Goal: Task Accomplishment & Management: Complete application form

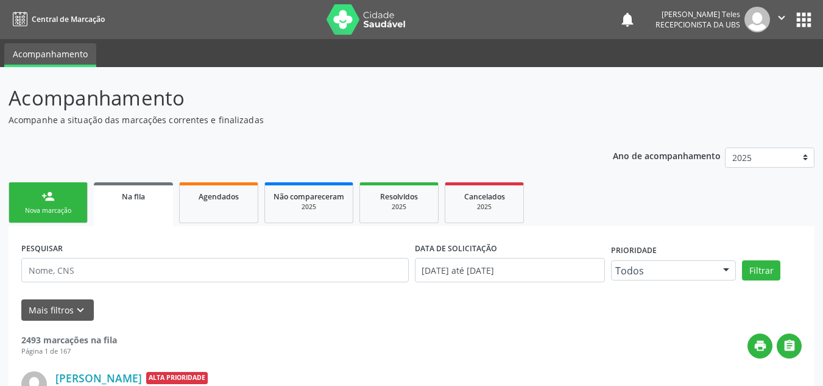
click at [46, 202] on div "person_add" at bounding box center [47, 195] width 13 height 13
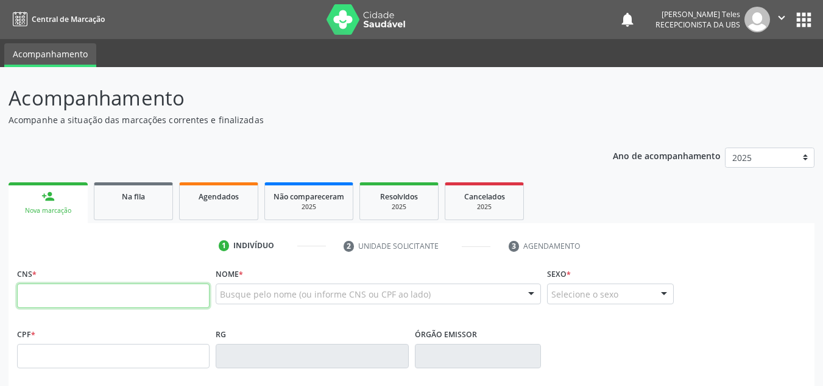
click at [76, 303] on input "text" at bounding box center [113, 295] width 193 height 24
type input "704 1094 7531 5450"
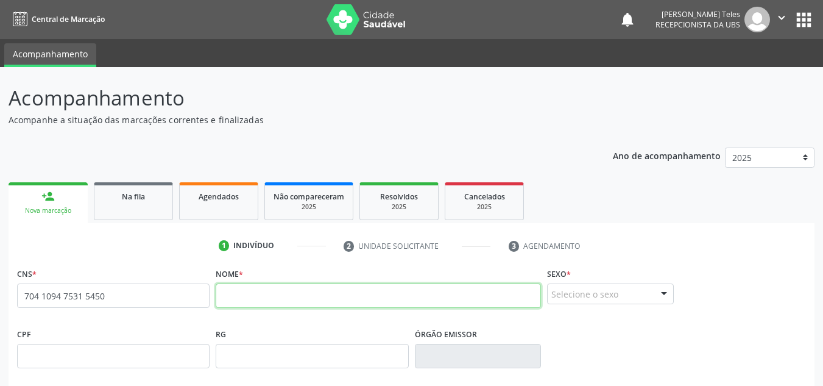
click at [316, 297] on input "text" at bounding box center [378, 295] width 325 height 24
type input "[PERSON_NAME] DOS [PERSON_NAME]"
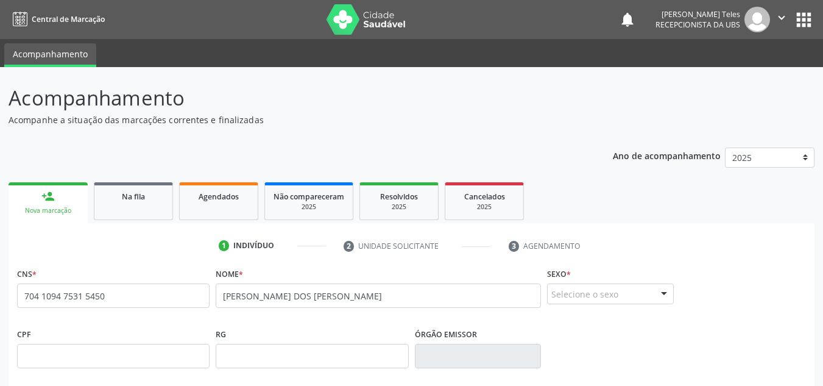
click at [572, 287] on div "Selecione o sexo" at bounding box center [610, 293] width 127 height 21
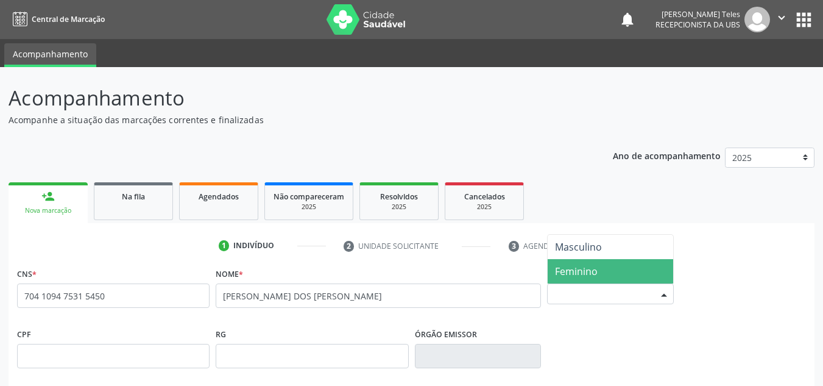
click at [566, 280] on span "Feminino" at bounding box center [611, 271] width 126 height 24
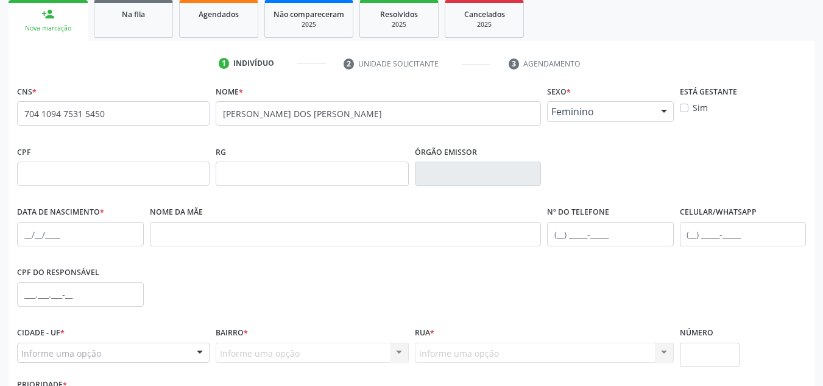
scroll to position [183, 0]
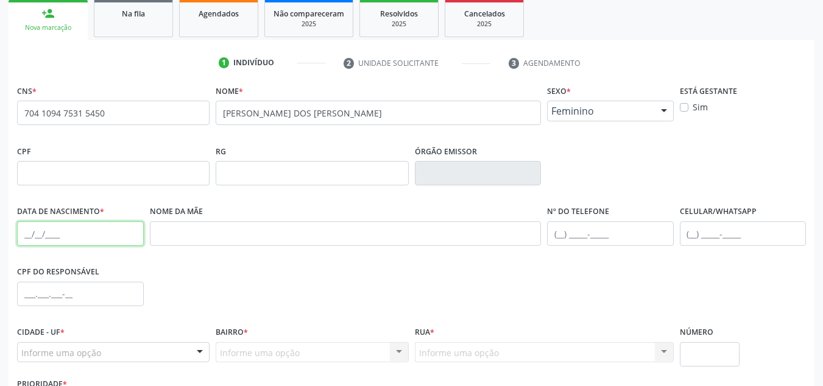
click at [78, 230] on input "text" at bounding box center [80, 233] width 127 height 24
type input "2[DATE]"
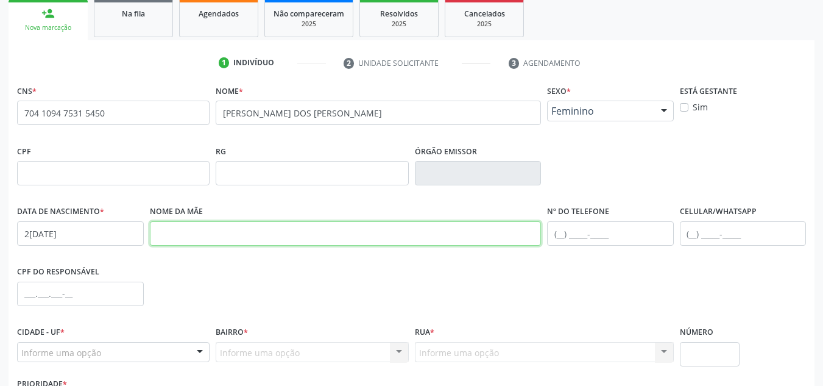
click at [221, 226] on input "text" at bounding box center [346, 233] width 392 height 24
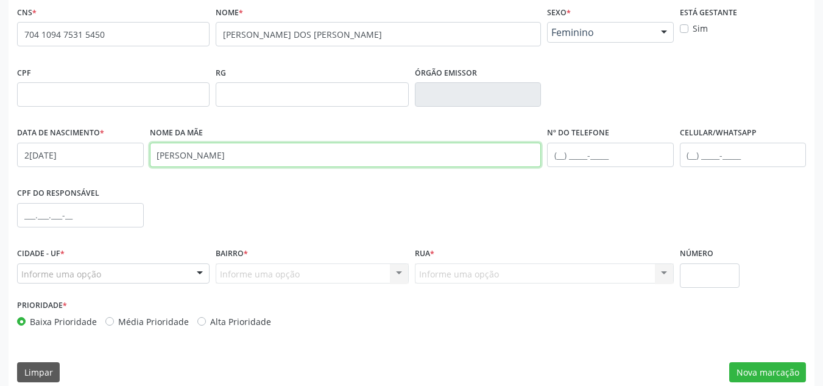
scroll to position [275, 0]
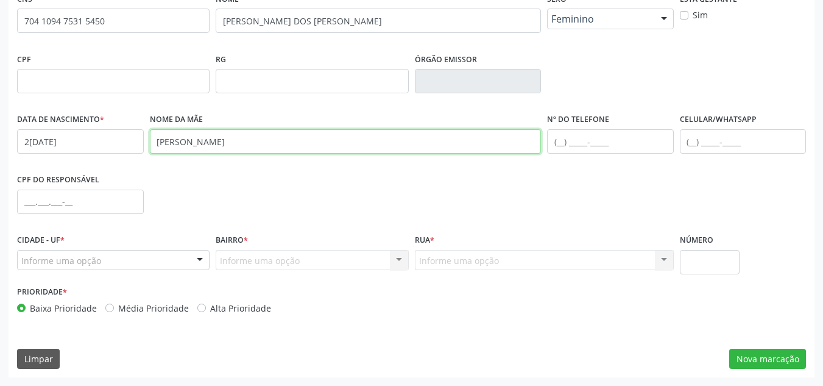
type input "[PERSON_NAME]"
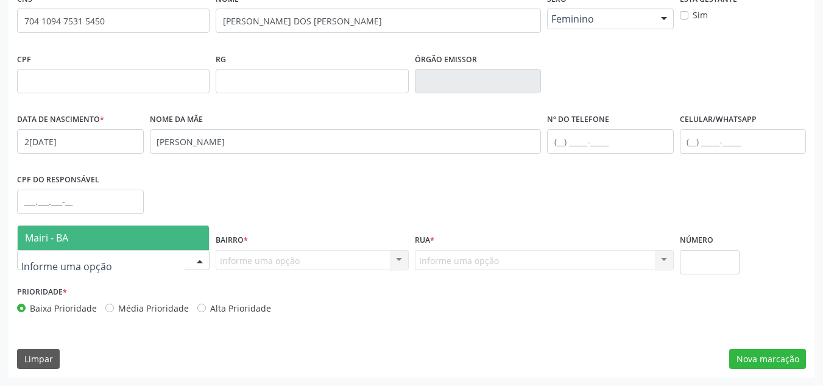
click at [141, 261] on div at bounding box center [113, 260] width 193 height 21
click at [152, 245] on span "Mairi - BA" at bounding box center [113, 237] width 191 height 24
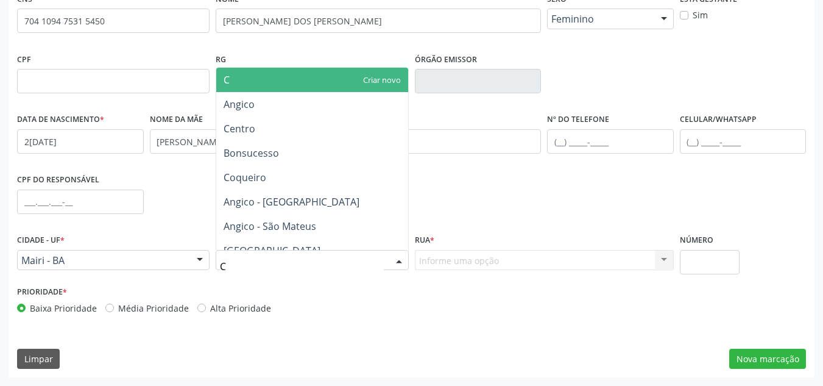
type input "CO"
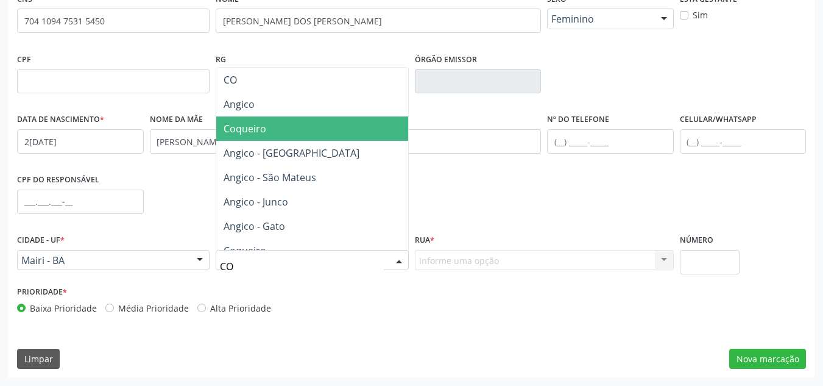
click at [264, 137] on span "Coqueiro" at bounding box center [311, 128] width 191 height 24
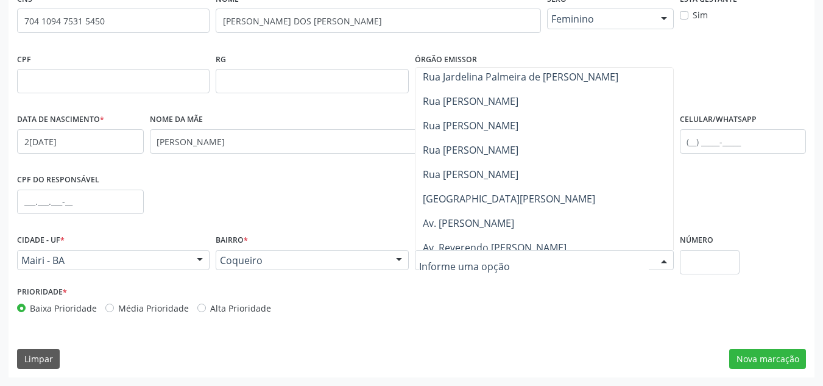
scroll to position [0, 0]
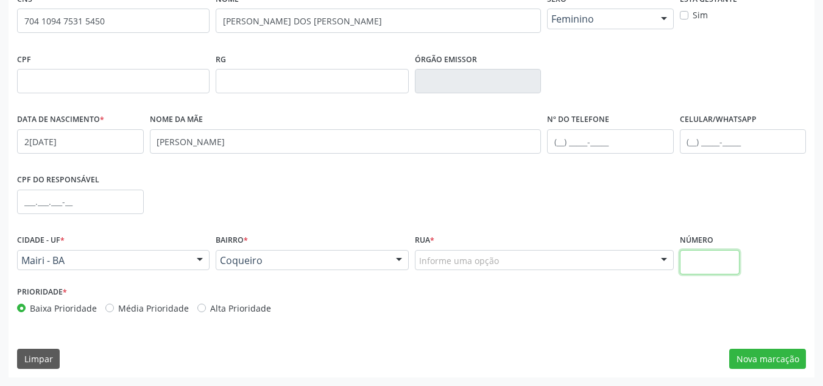
click at [698, 261] on input "text" at bounding box center [710, 262] width 60 height 24
type input "SN"
click at [759, 363] on button "Nova marcação" at bounding box center [767, 359] width 77 height 21
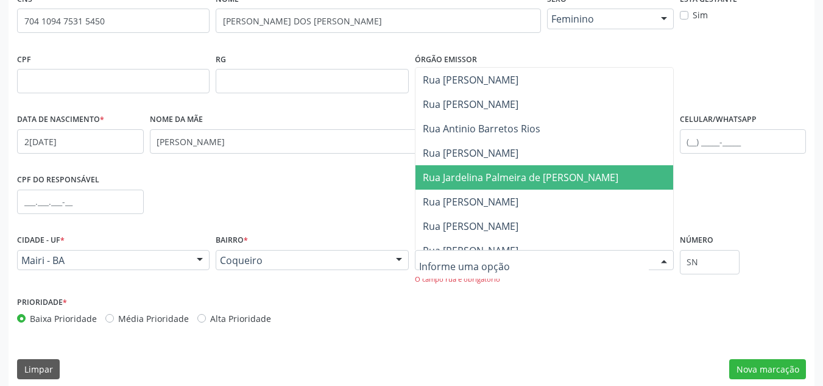
click at [453, 175] on span "Rua Jardelina Palmeira de [PERSON_NAME]" at bounding box center [521, 177] width 196 height 13
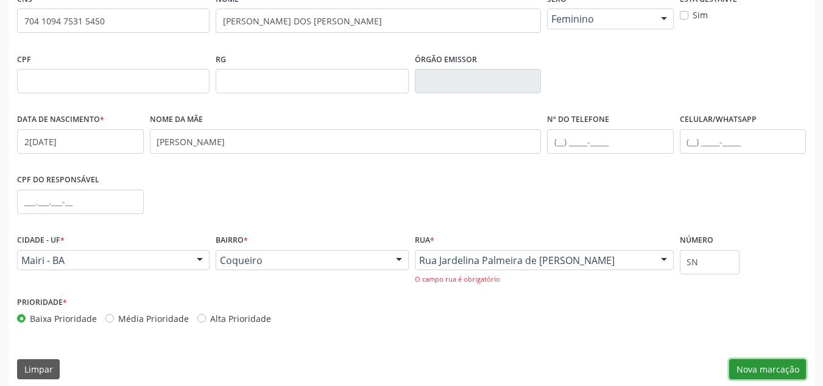
click at [761, 370] on button "Nova marcação" at bounding box center [767, 369] width 77 height 21
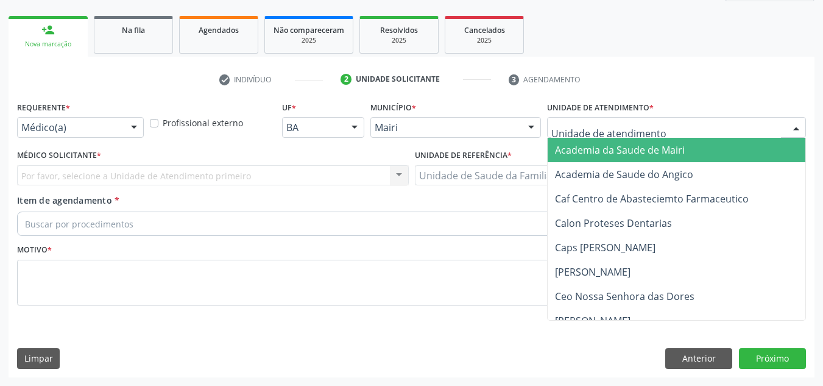
type input "J"
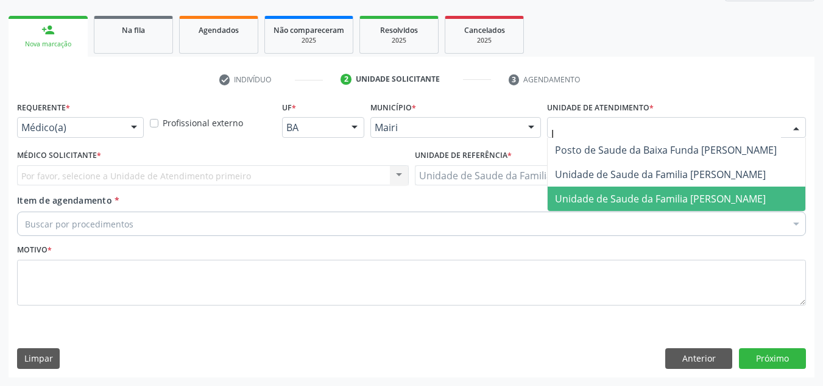
click at [610, 202] on span "Unidade de Saude da Familia [PERSON_NAME]" at bounding box center [660, 198] width 211 height 13
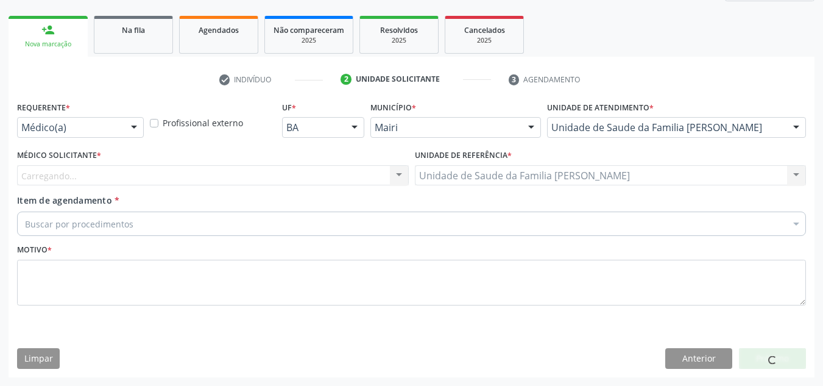
click at [96, 172] on div "Carregando... Nenhum resultado encontrado para: " " Não há nenhuma opção para s…" at bounding box center [213, 175] width 392 height 21
click at [99, 173] on div "Carregando... Nenhum resultado encontrado para: " " Não há nenhuma opção para s…" at bounding box center [213, 175] width 392 height 21
click at [134, 172] on div "Carregando... Nenhum resultado encontrado para: " " Não há nenhuma opção para s…" at bounding box center [213, 175] width 392 height 21
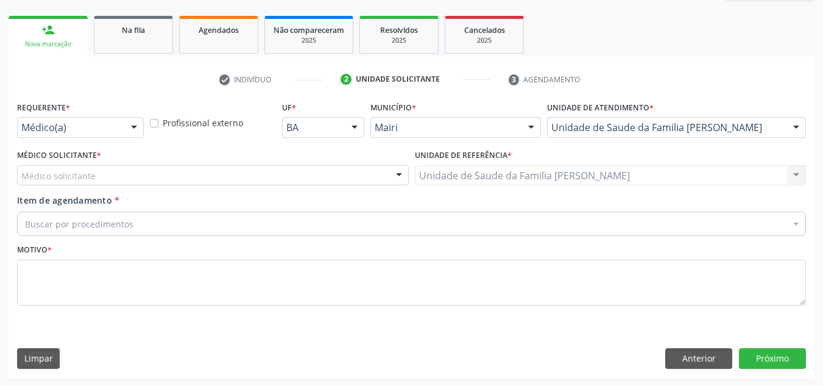
click at [165, 177] on div "Médico solicitante" at bounding box center [213, 175] width 392 height 21
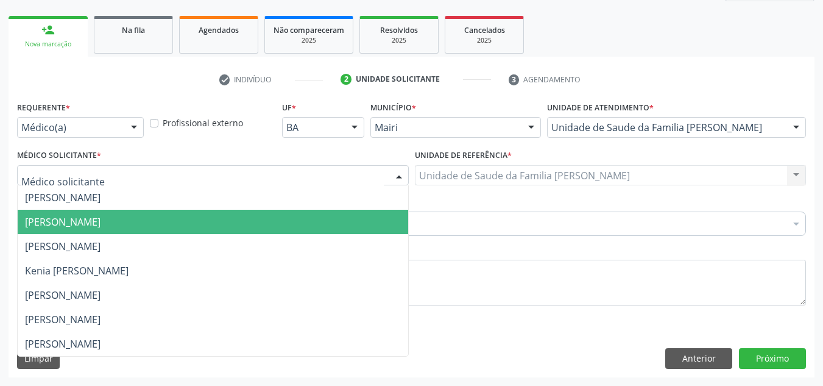
click at [101, 218] on span "[PERSON_NAME]" at bounding box center [63, 221] width 76 height 13
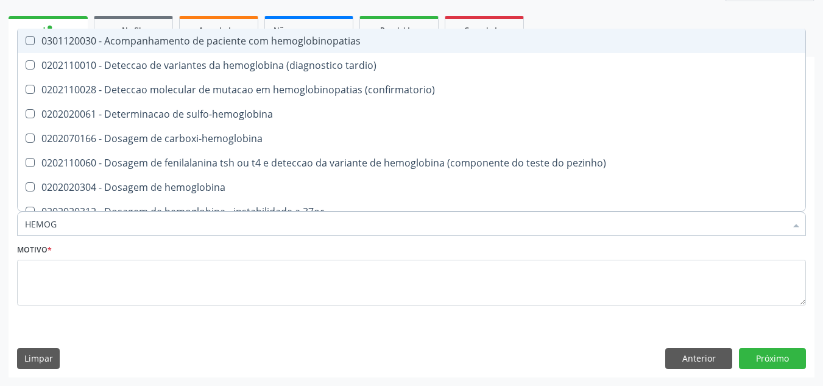
type input "HEMOGR"
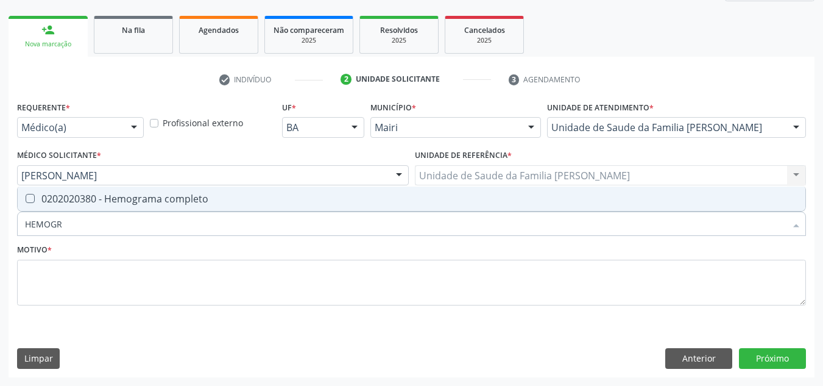
click at [192, 196] on div "0202020380 - Hemograma completo" at bounding box center [411, 199] width 773 height 10
checkbox completo "true"
type input "HEMOG"
checkbox completo "false"
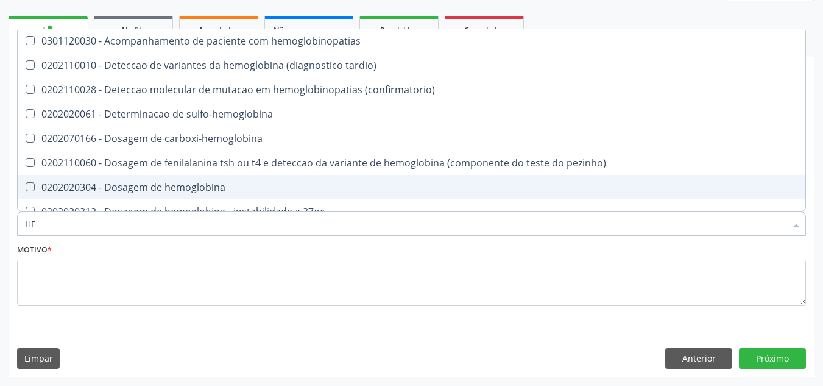
type input "H"
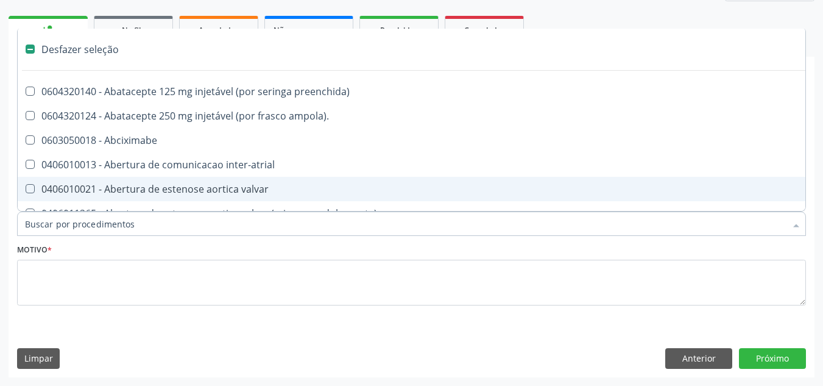
checkbox capsula\) "false"
click at [699, 355] on button "Anterior" at bounding box center [698, 358] width 67 height 21
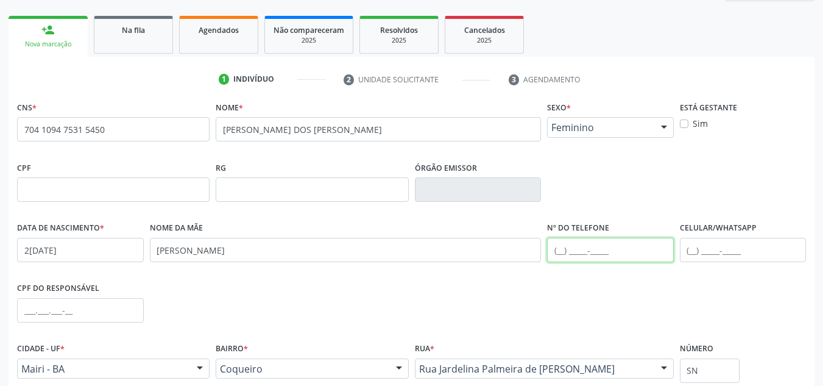
click at [561, 250] on input "text" at bounding box center [610, 250] width 127 height 24
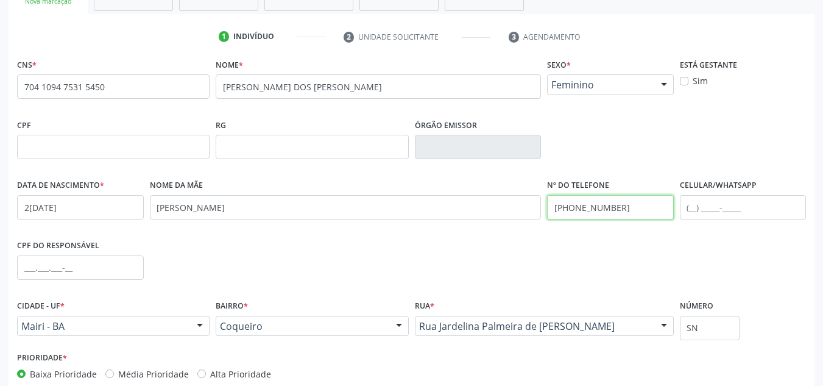
scroll to position [275, 0]
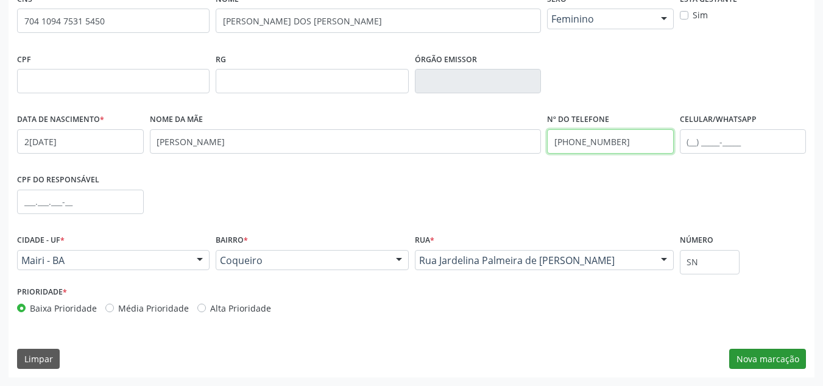
type input "[PHONE_NUMBER]"
click at [752, 353] on button "Nova marcação" at bounding box center [767, 359] width 77 height 21
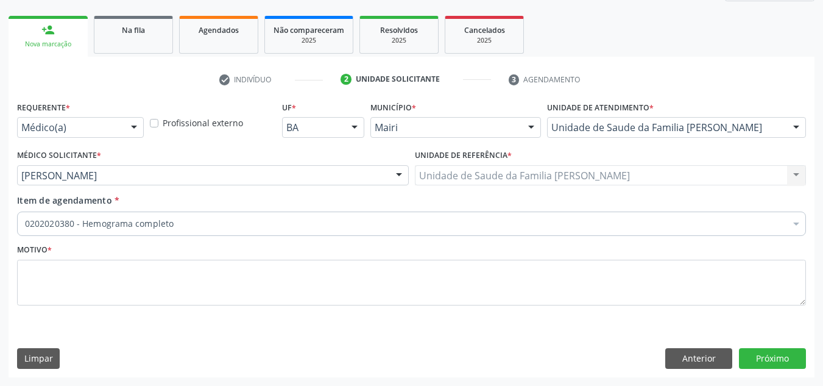
scroll to position [166, 0]
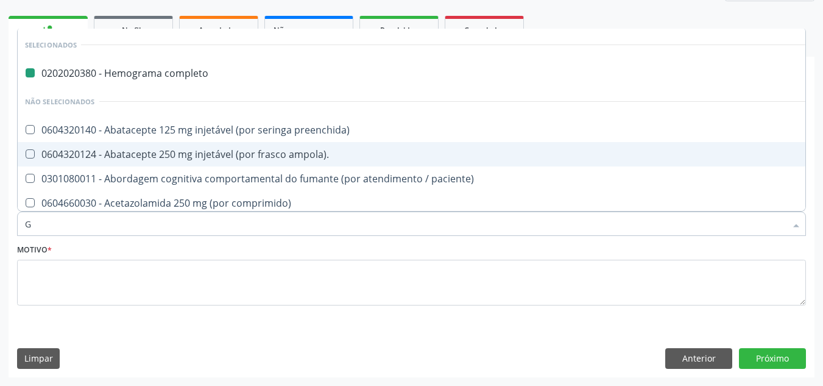
type input "GL"
checkbox completo "false"
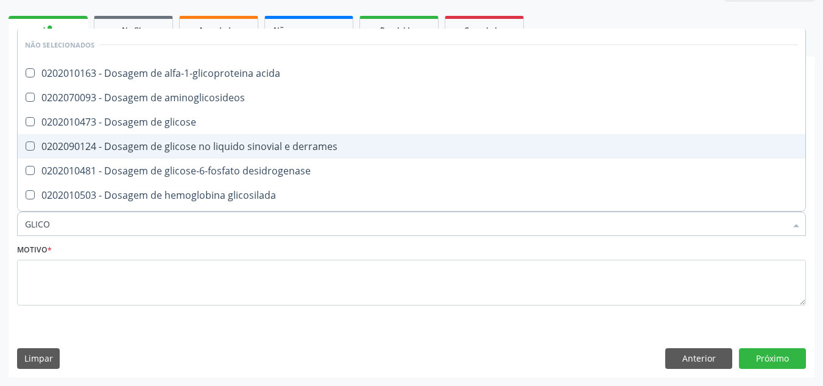
type input "GLICOS"
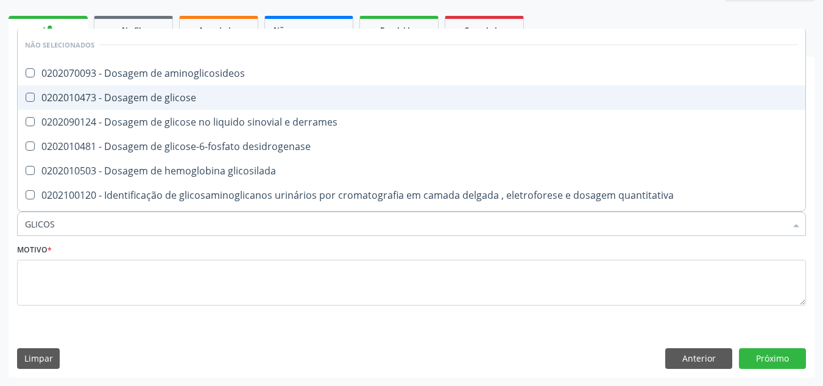
click at [151, 97] on div "0202010473 - Dosagem de glicose" at bounding box center [411, 98] width 773 height 10
checkbox glicose "true"
type input "GLICO"
checkbox derrames "true"
checkbox glicose "false"
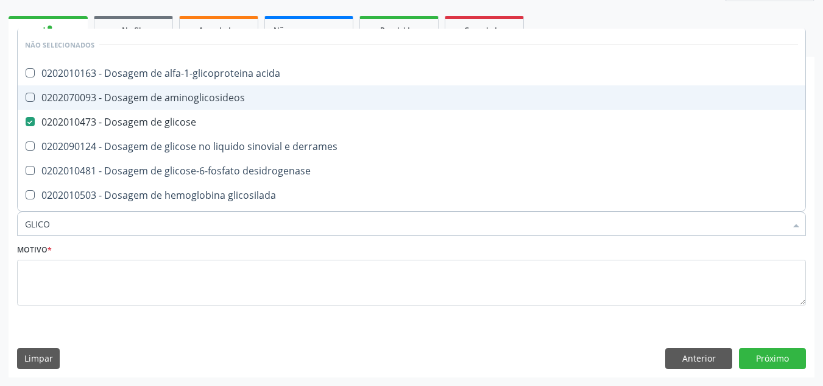
type input "GLIC"
checkbox glicose "false"
type input "G"
checkbox acida "true"
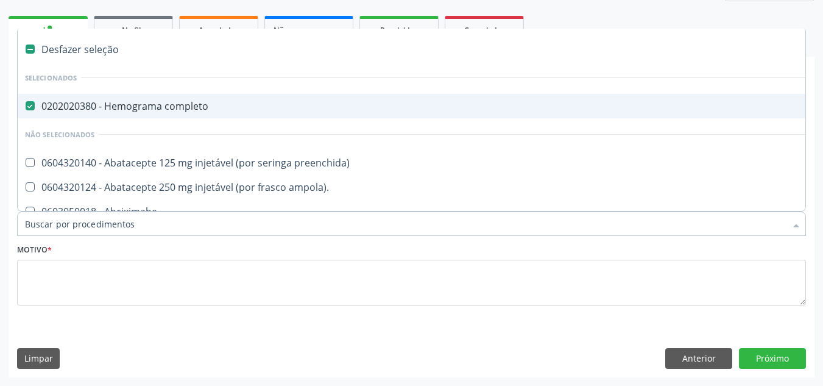
type input "G"
checkbox venosa "true"
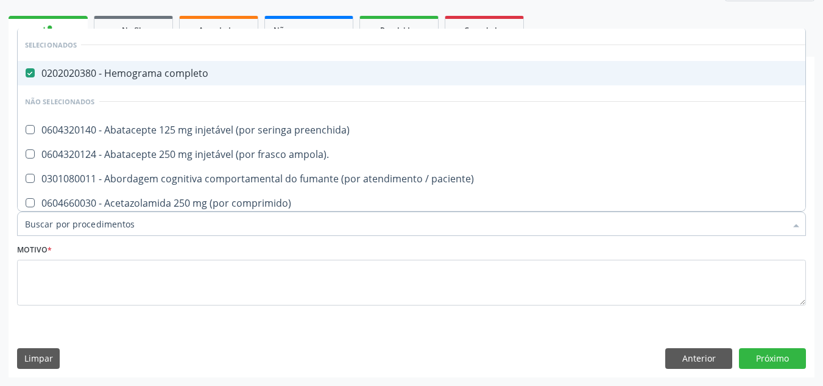
checkbox glicose "false"
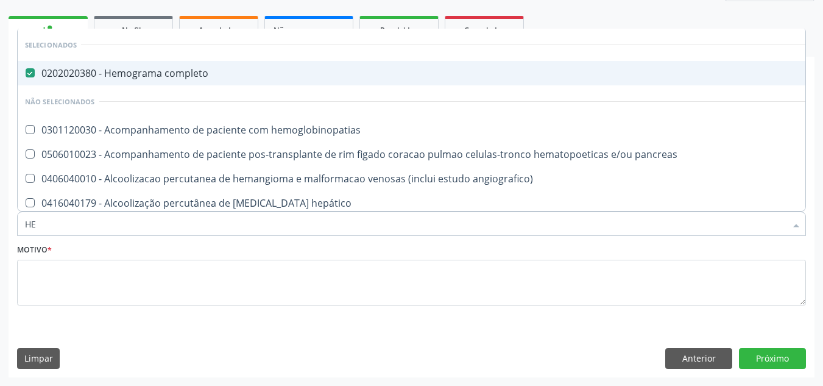
type input "H"
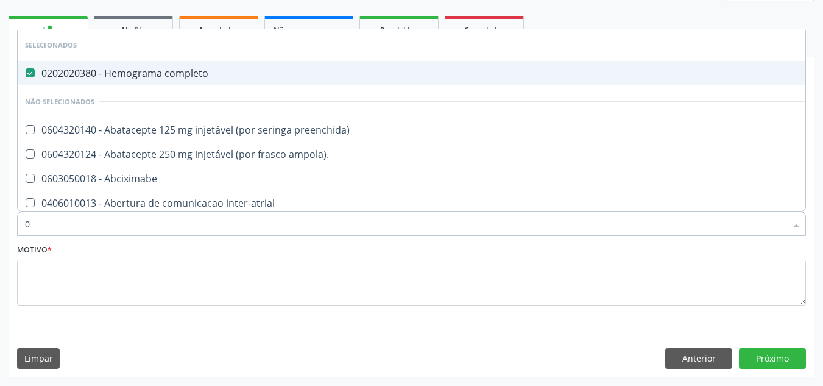
type input "02"
checkbox osmolar "true"
type input "020"
checkbox sanitário "true"
checkbox osmolar "false"
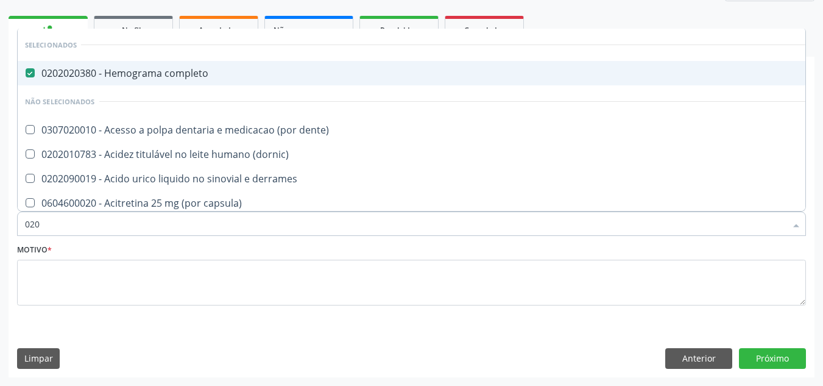
type input "0202"
checkbox laser "true"
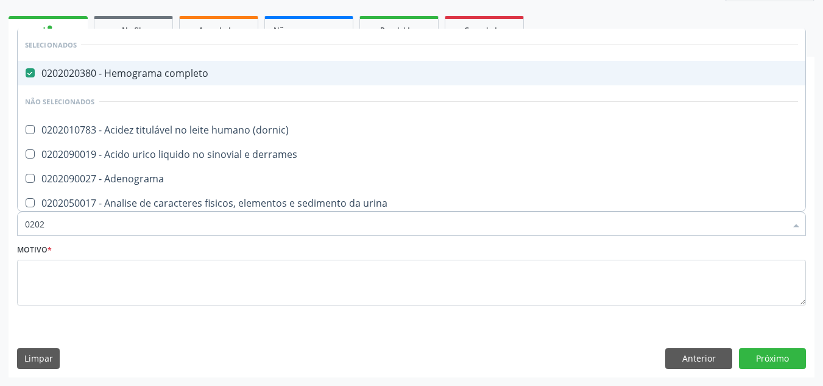
type input "02020"
checkbox fenitoina "true"
checkbox glicose "false"
type input "020201"
checkbox completo "false"
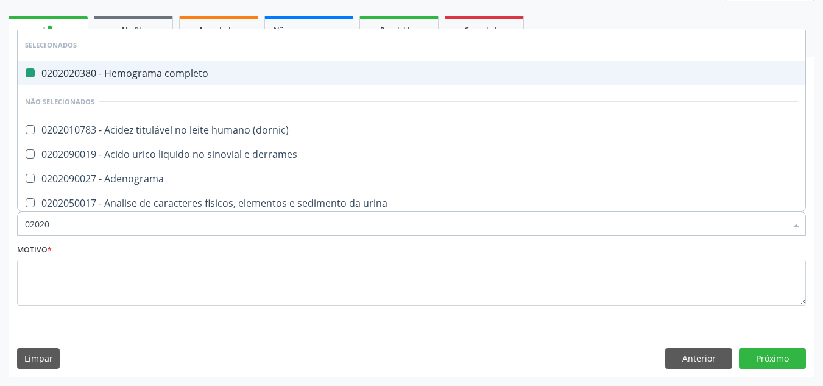
checkbox coagulacao "true"
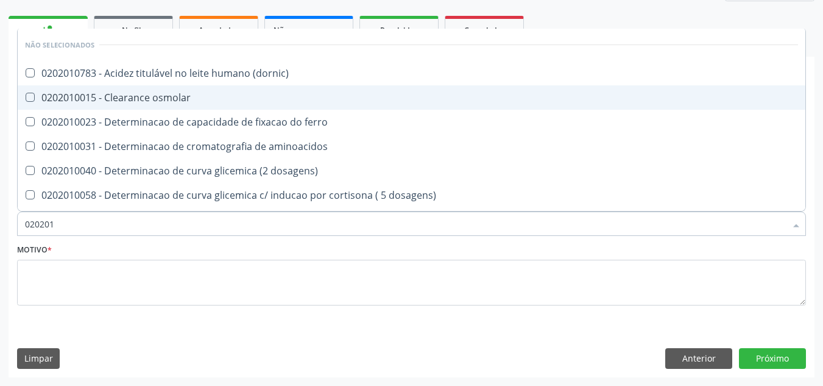
type input "0202010"
checkbox ferritina "true"
checkbox glicose "false"
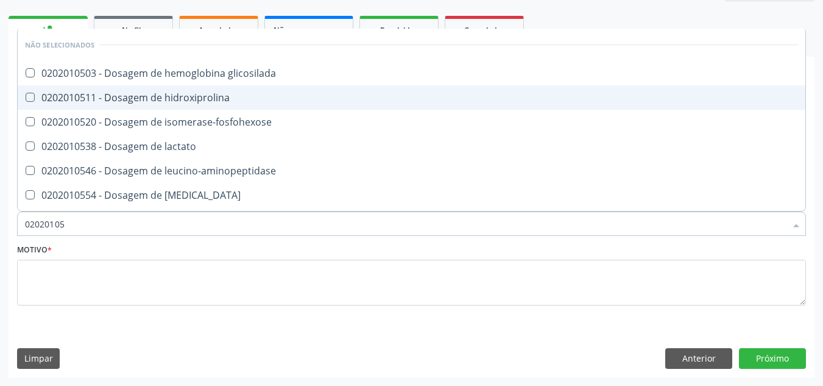
type input "020201050"
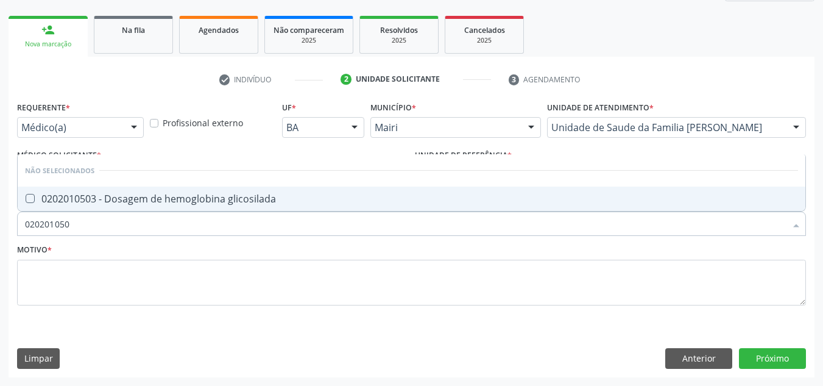
click at [134, 196] on div "0202010503 - Dosagem de hemoglobina glicosilada" at bounding box center [411, 199] width 773 height 10
checkbox glicosilada "true"
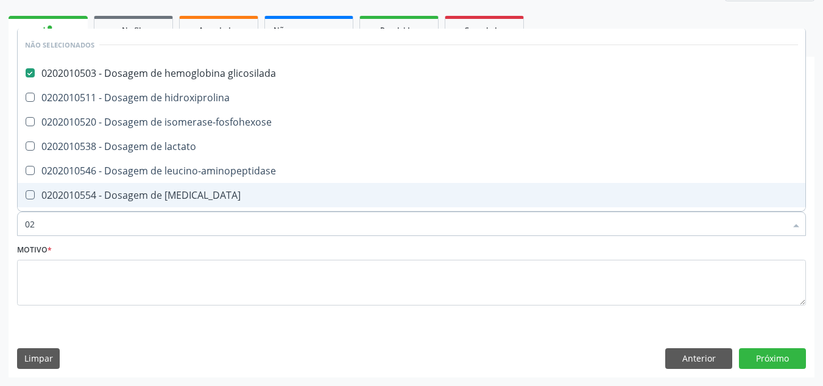
type input "0"
checkbox glicosilada "true"
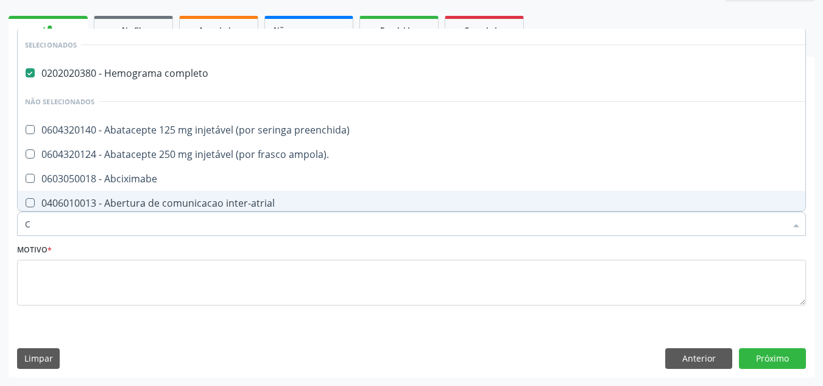
type input "CO"
checkbox comprimido\) "true"
checkbox per-operatoria "true"
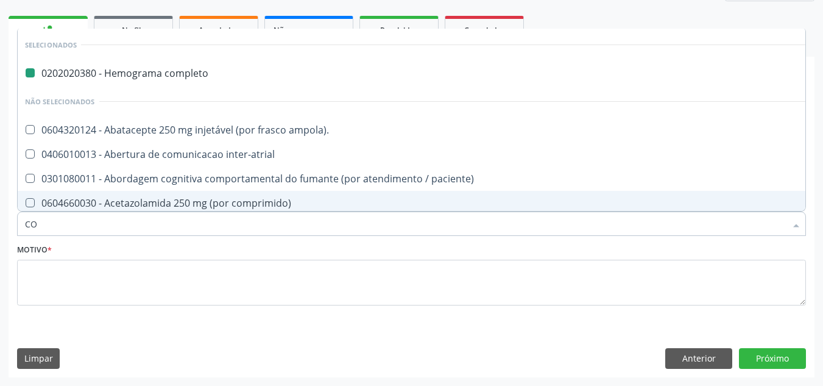
type input "COL"
checkbox completo "false"
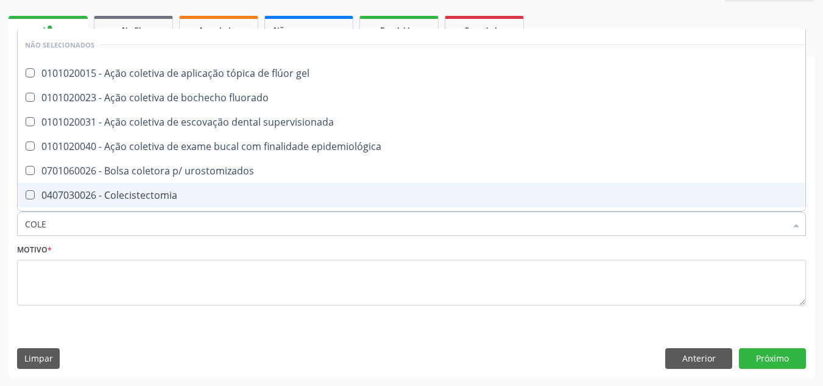
type input "COLES"
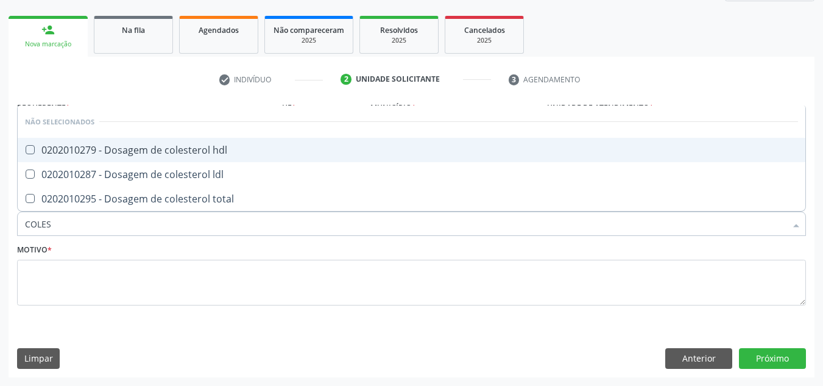
click at [121, 150] on div "0202010279 - Dosagem de colesterol hdl" at bounding box center [411, 150] width 773 height 10
checkbox hdl "true"
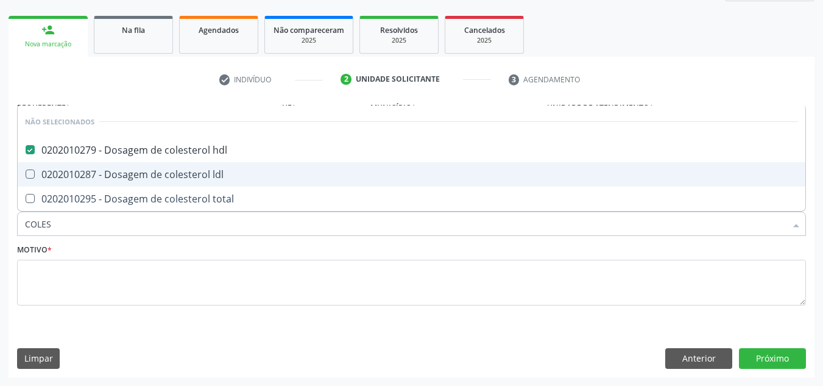
click at [99, 173] on div "0202010287 - Dosagem de colesterol ldl" at bounding box center [411, 174] width 773 height 10
checkbox ldl "true"
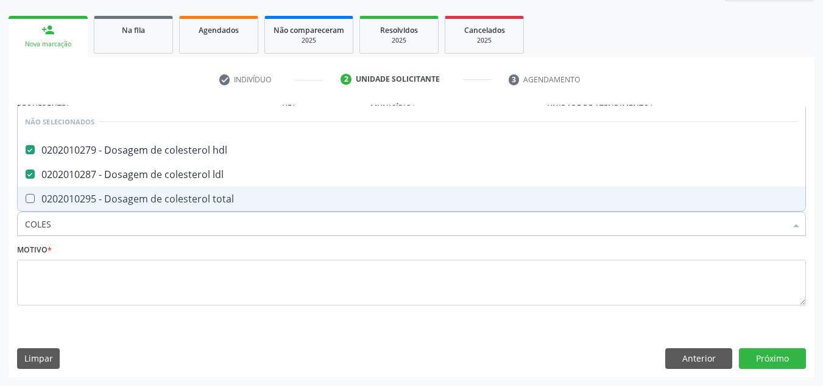
click at [101, 191] on span "0202010295 - Dosagem de colesterol total" at bounding box center [412, 198] width 788 height 24
checkbox total "true"
type input "COLE"
checkbox hdl "false"
checkbox total "false"
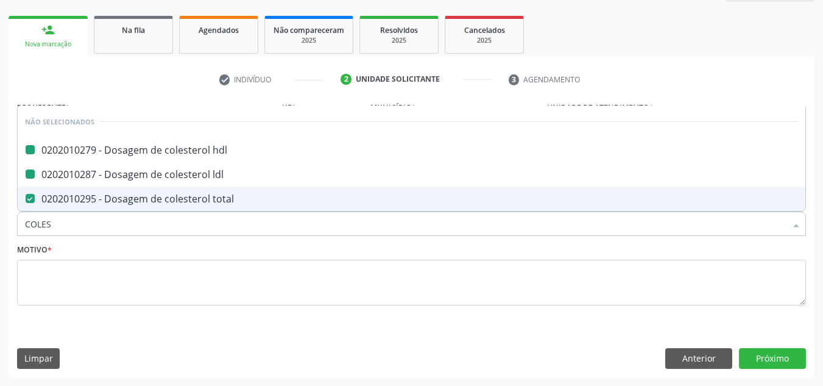
checkbox ldl "false"
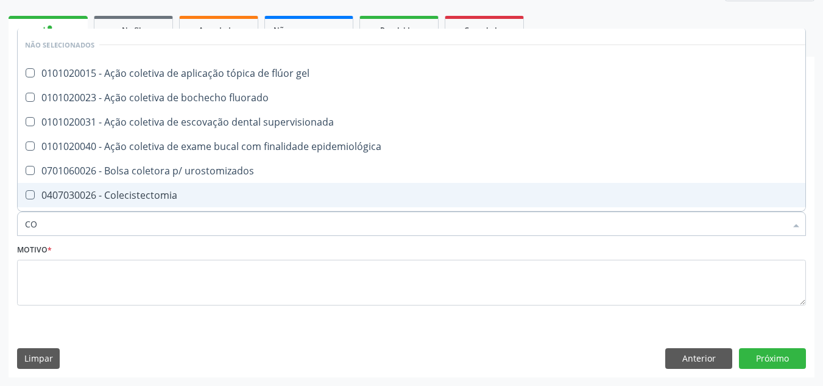
type input "C"
checkbox gel "true"
checkbox hdl "false"
checkbox ldl "false"
checkbox total "false"
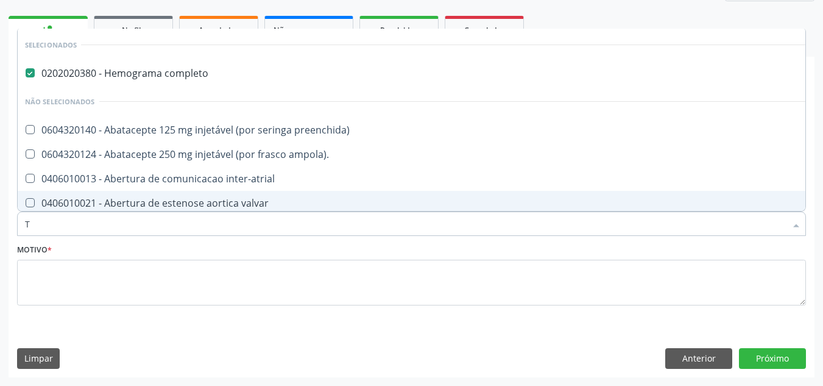
type input "TR"
checkbox completo "false"
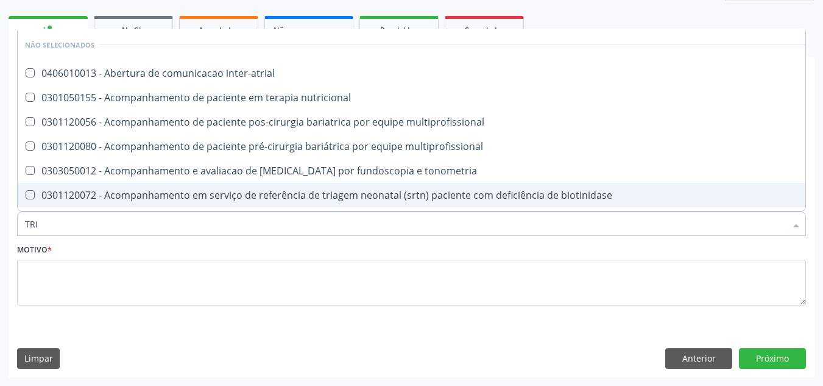
type input "TRIG"
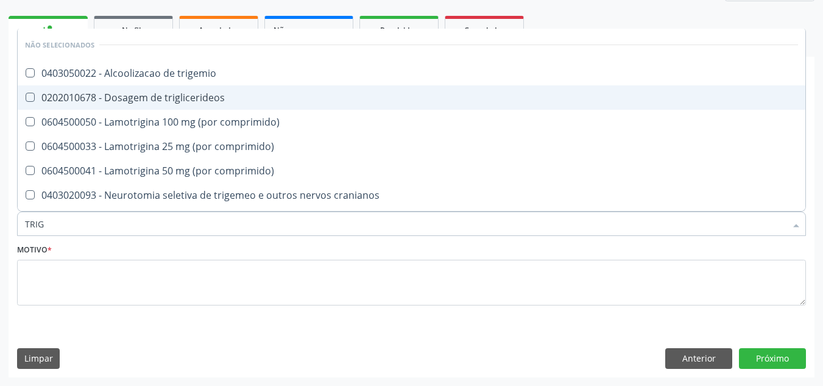
click at [171, 99] on div "0202010678 - Dosagem de triglicerideos" at bounding box center [411, 98] width 773 height 10
checkbox triglicerideos "true"
type input "TRI"
checkbox triglicerideos "false"
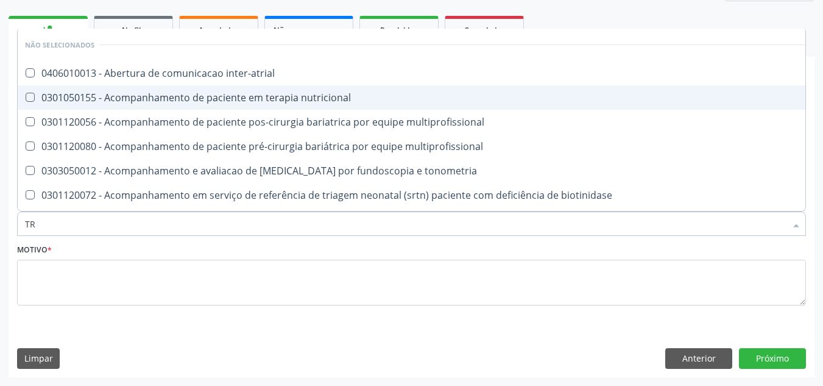
type input "T"
checkbox inter-atrial "true"
checkbox triglicerideos "false"
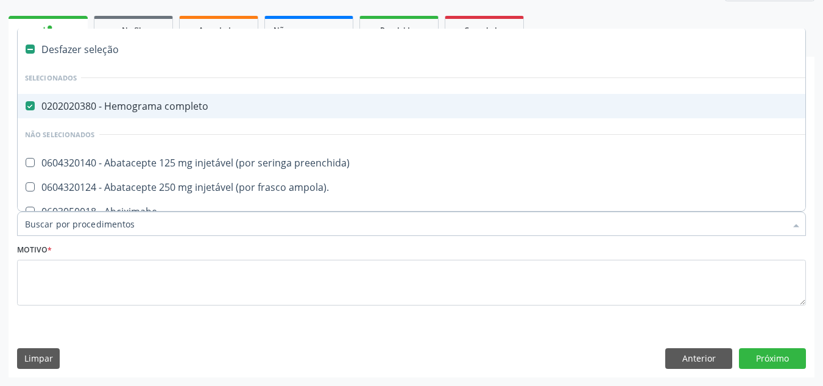
type input "U"
checkbox completo "false"
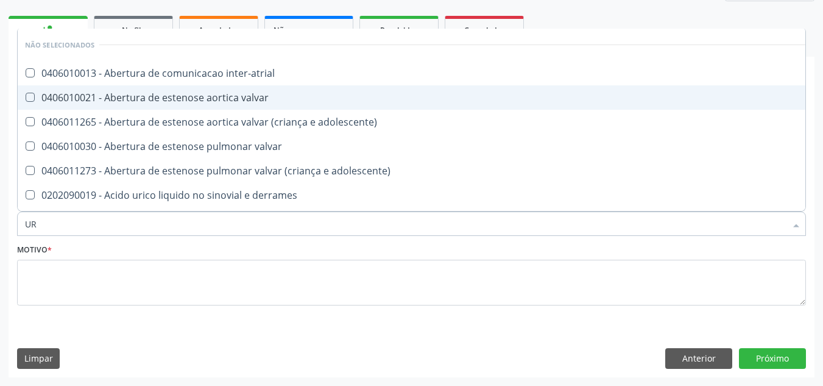
type input "URI"
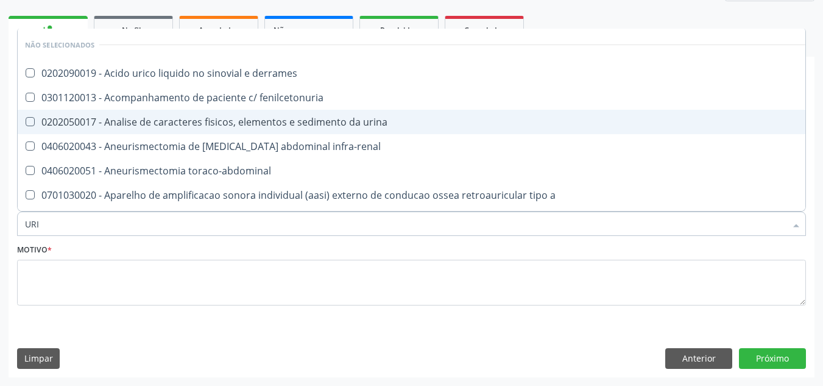
click at [202, 118] on div "0202050017 - Analise de caracteres fisicos, elementos e sedimento da urina" at bounding box center [452, 122] width 855 height 10
checkbox urina "true"
type input "UR"
checkbox urina "false"
checkbox grama\) "true"
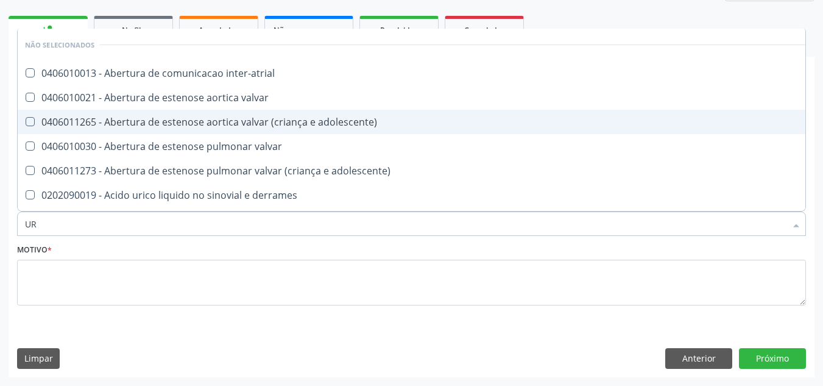
type input "U"
checkbox inter-atrial "true"
checkbox urina "false"
checkbox urostomizados "false"
checkbox \(ucinca\) "true"
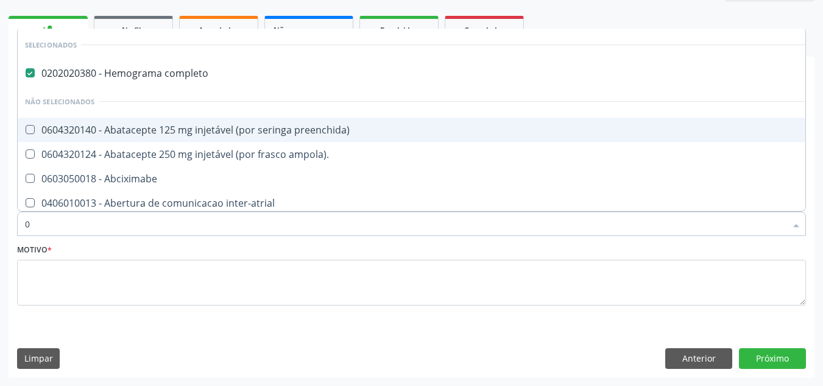
type input "02"
checkbox biotinidase "true"
checkbox urina "false"
checkbox escrotal "true"
checkbox captacao "true"
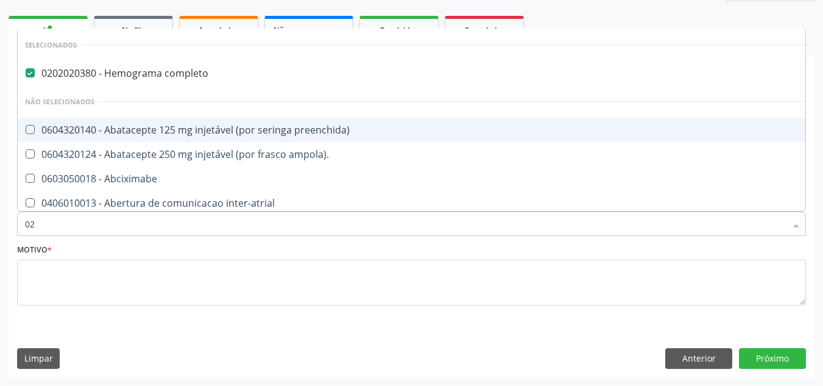
checkbox estimulo "true"
checkbox osmolar "true"
checkbox tirofibana "true"
checkbox Colpoperineocleise "true"
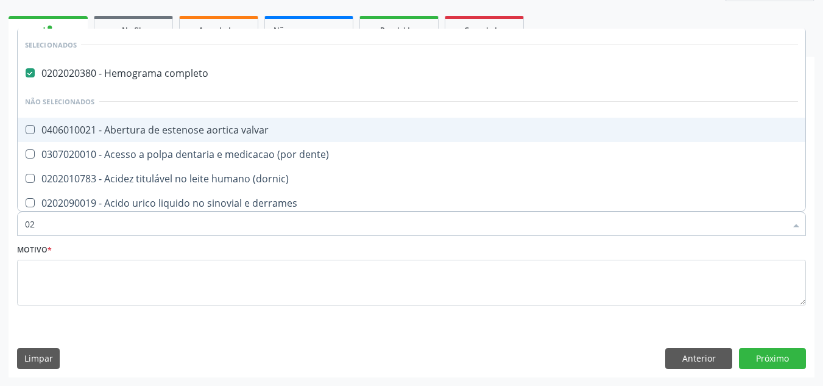
type input "020"
checkbox capsula\) "true"
checkbox urina "false"
checkbox herpesvirus "true"
checkbox agua "true"
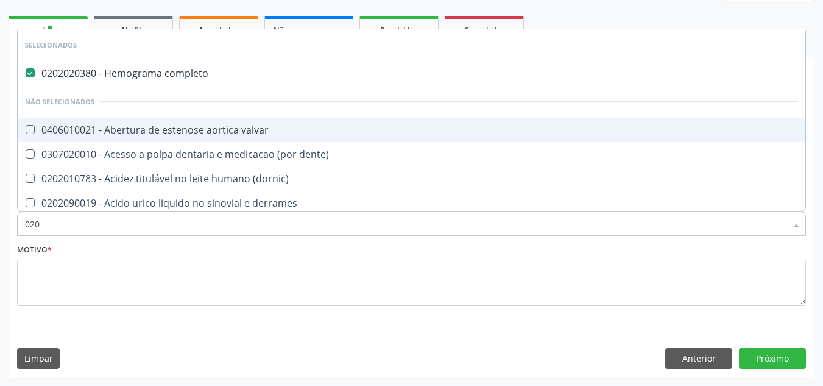
checkbox alimentos "true"
checkbox amniotico "true"
checkbox coagulacao "true"
checkbox acetona "true"
checkbox hdl "false"
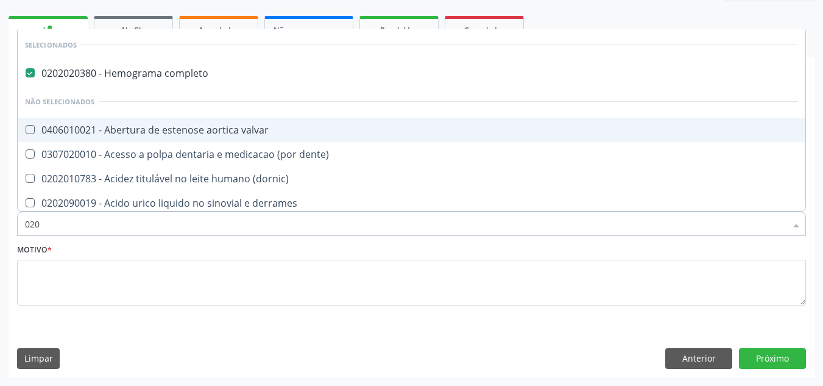
checkbox ldl "false"
checkbox total "false"
checkbox glicose "false"
checkbox glicosilada "false"
checkbox triglicerideos "false"
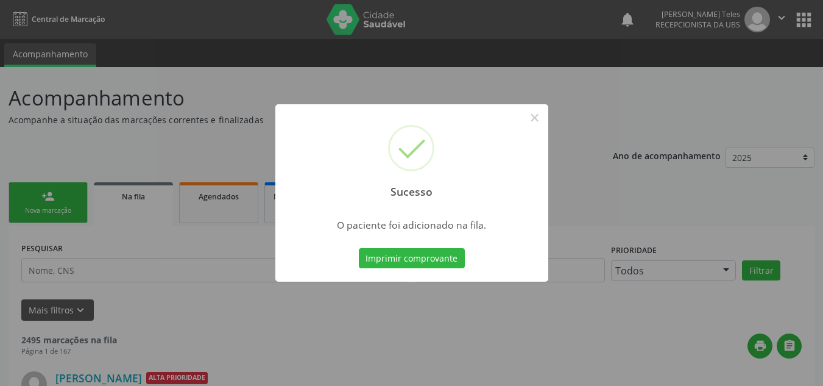
scroll to position [21, 0]
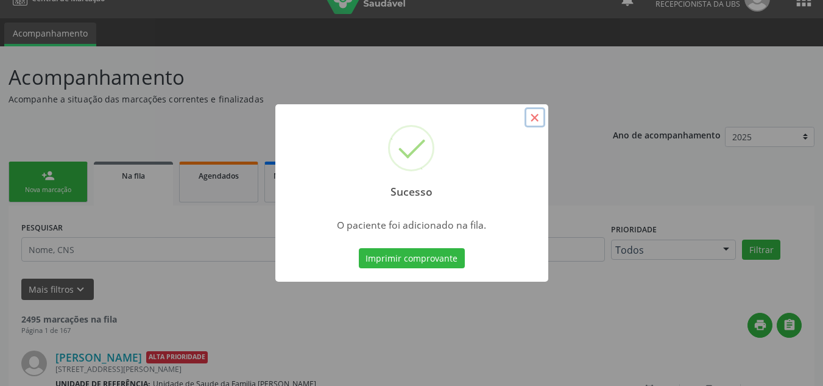
click at [537, 112] on button "×" at bounding box center [535, 117] width 21 height 21
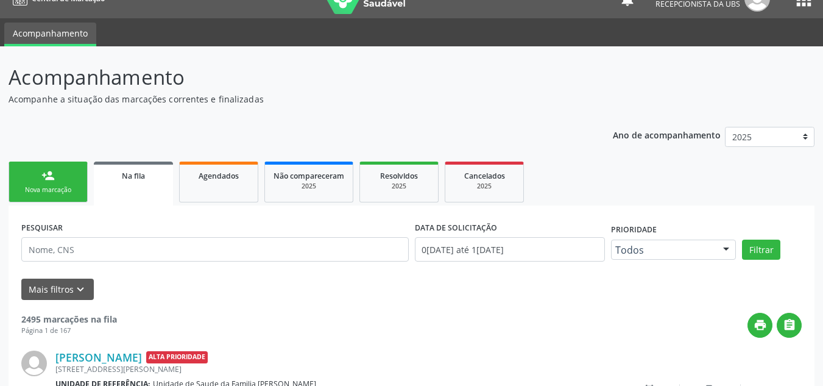
click at [62, 186] on div "Nova marcação" at bounding box center [48, 189] width 61 height 9
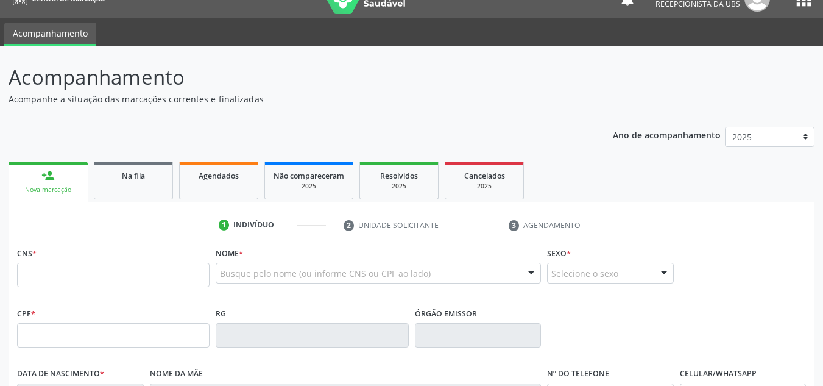
click at [43, 178] on div "person_add" at bounding box center [47, 175] width 13 height 13
click at [55, 275] on input "text" at bounding box center [113, 275] width 193 height 24
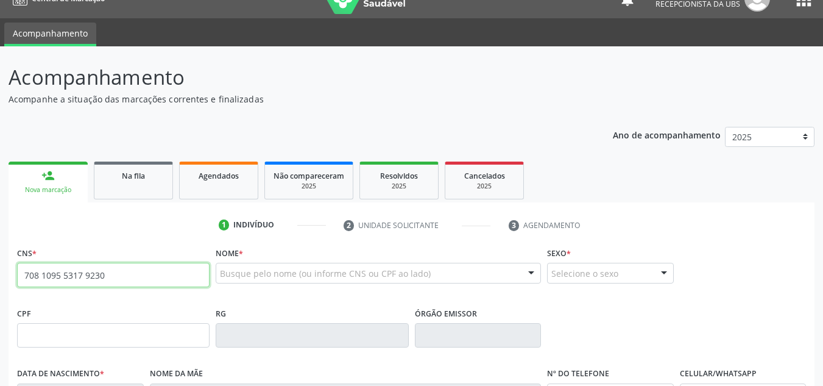
type input "708 1095 5317 9230"
type input "336.909.678-13"
type input "10/01/1981"
type input "Maria de Fátima Matias"
type input "(74) 99988-5905"
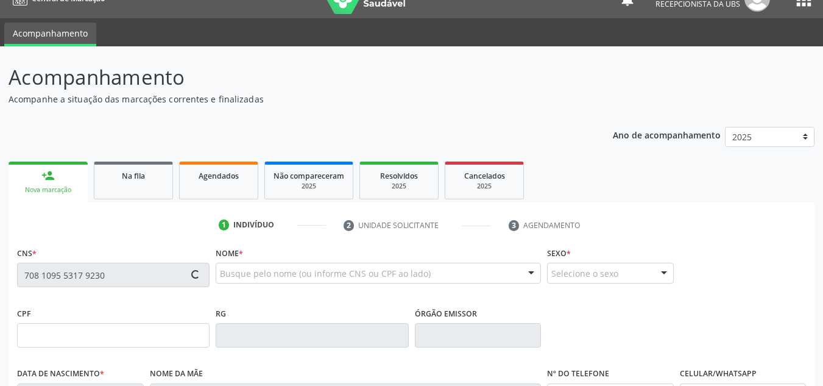
type input "(71) 99946-6161"
type input "S/N"
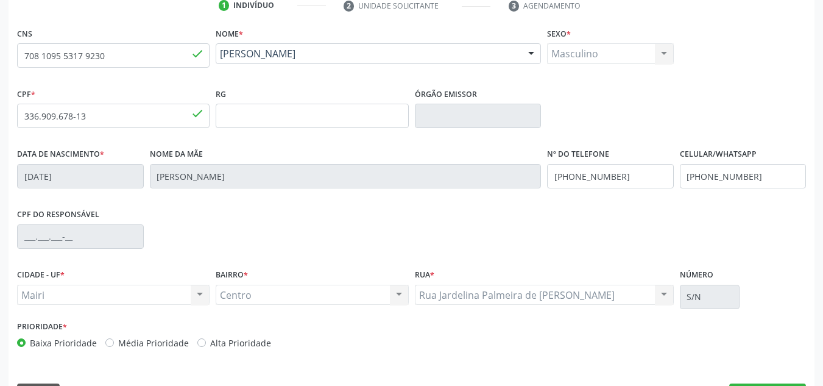
scroll to position [275, 0]
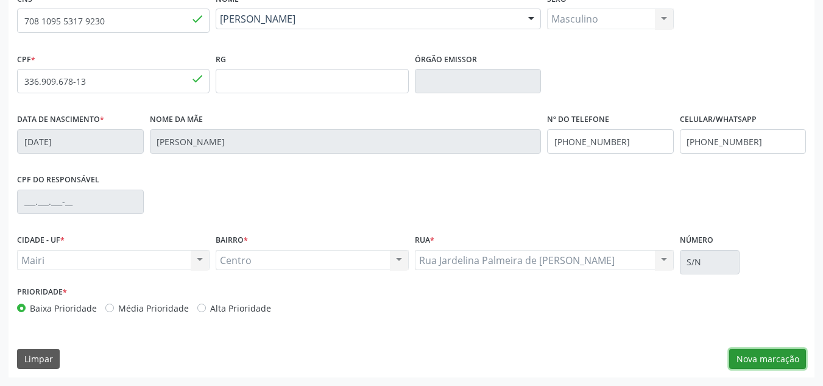
click at [769, 350] on button "Nova marcação" at bounding box center [767, 359] width 77 height 21
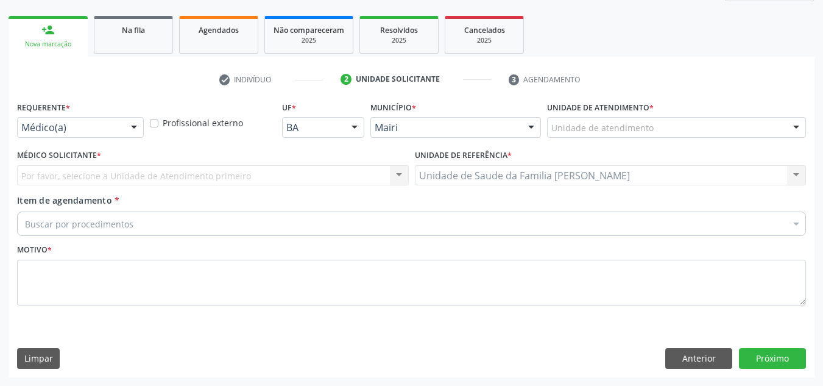
scroll to position [166, 0]
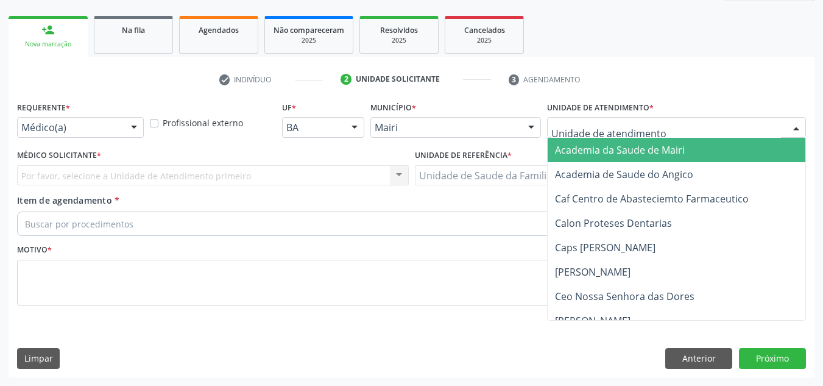
type input "J"
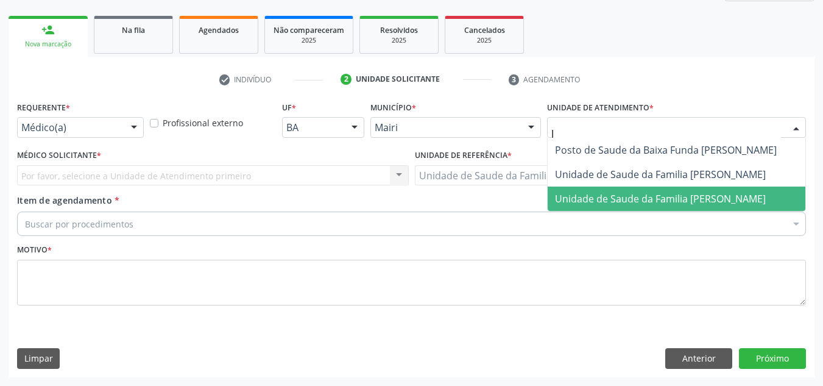
click at [615, 205] on span "Unidade de Saude da Familia [PERSON_NAME]" at bounding box center [677, 198] width 258 height 24
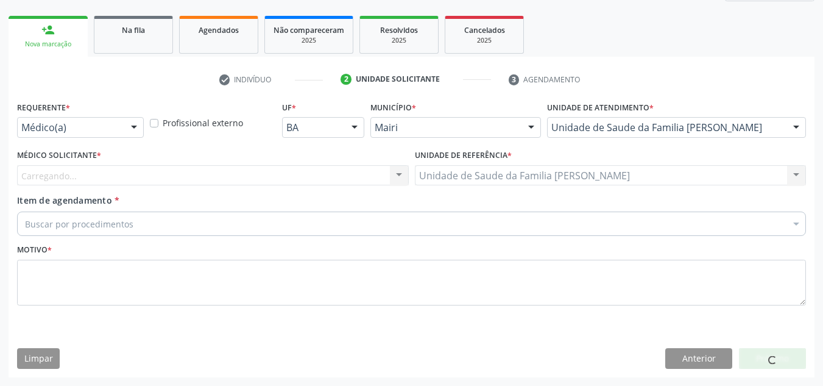
click at [65, 178] on div "Carregando... Nenhum resultado encontrado para: " " Não há nenhuma opção para s…" at bounding box center [213, 175] width 392 height 21
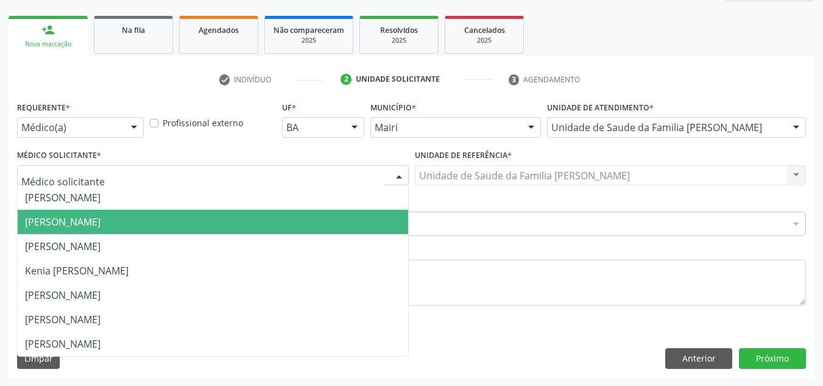
drag, startPoint x: 87, startPoint y: 222, endPoint x: 80, endPoint y: 223, distance: 6.7
click at [87, 223] on span "[PERSON_NAME]" at bounding box center [63, 221] width 76 height 13
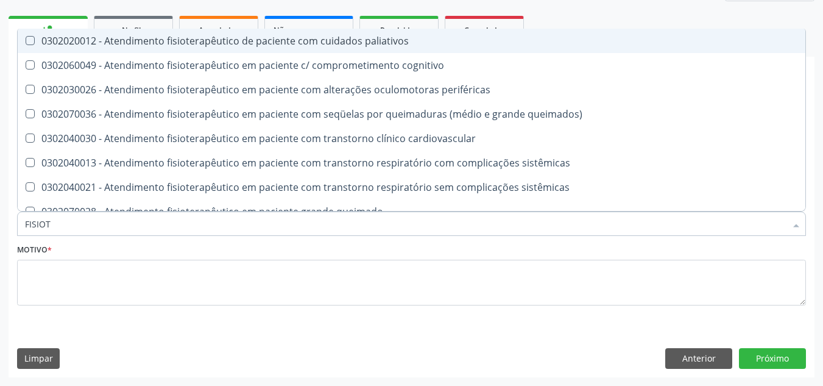
type input "FISIOTE"
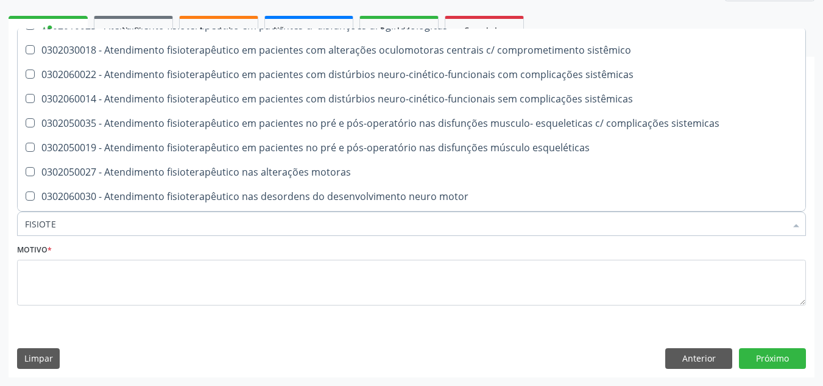
scroll to position [403, 0]
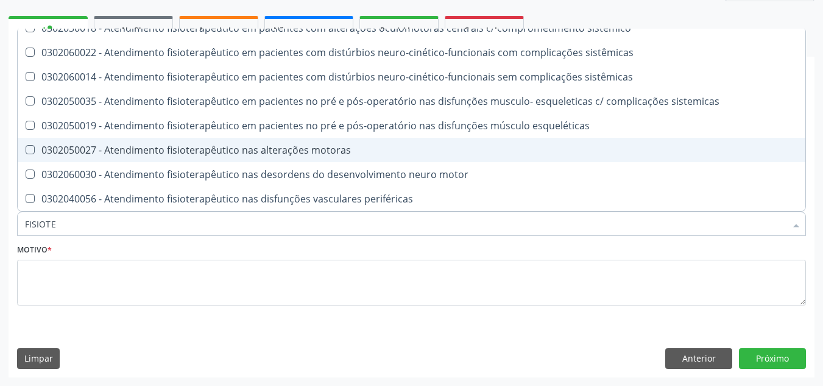
click at [188, 149] on div "0302050027 - Atendimento fisioterapêutico nas alterações motoras" at bounding box center [411, 150] width 773 height 10
checkbox motoras "true"
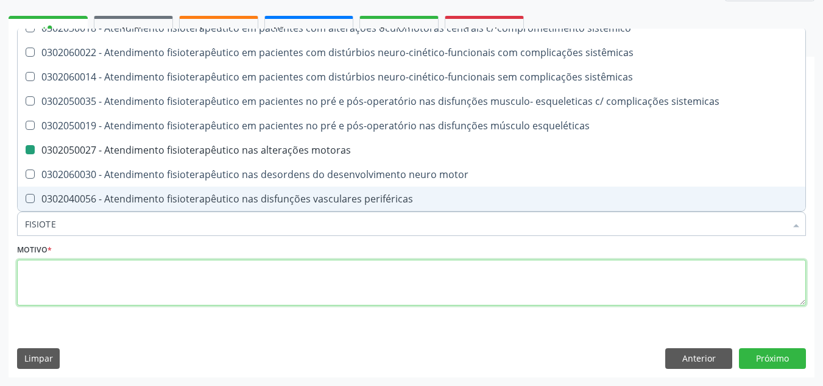
click at [66, 285] on textarea at bounding box center [411, 283] width 789 height 46
checkbox cognitivo "true"
checkbox motoras "false"
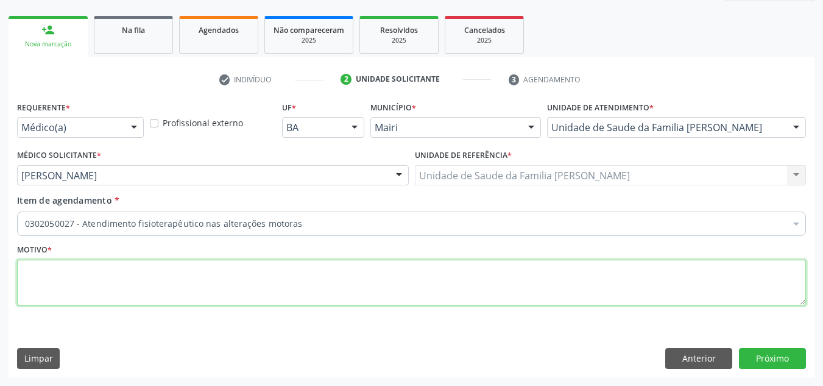
scroll to position [0, 0]
type textarea "AVALIACAO"
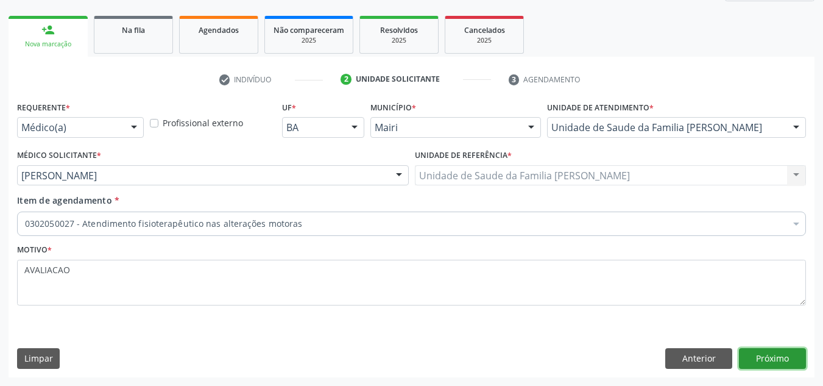
click at [771, 359] on button "Próximo" at bounding box center [772, 358] width 67 height 21
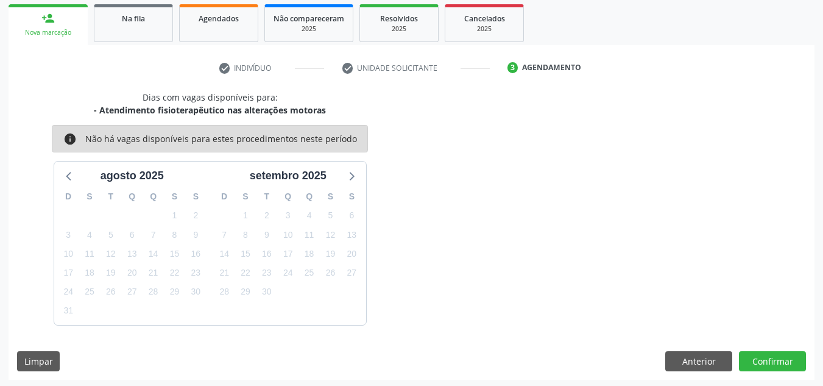
scroll to position [180, 0]
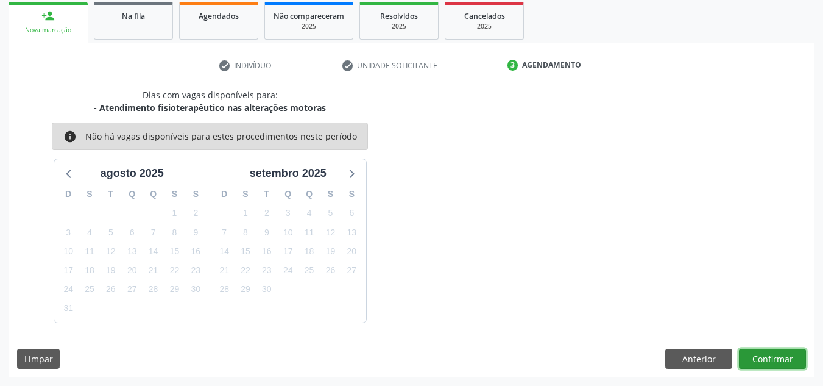
click at [769, 354] on button "Confirmar" at bounding box center [772, 359] width 67 height 21
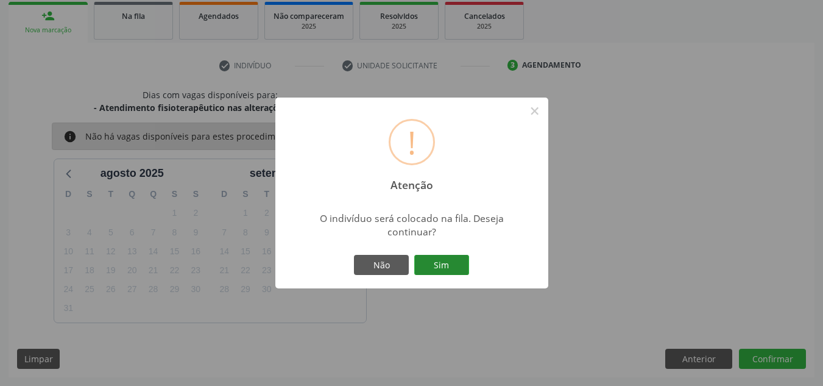
click at [445, 268] on button "Sim" at bounding box center [441, 265] width 55 height 21
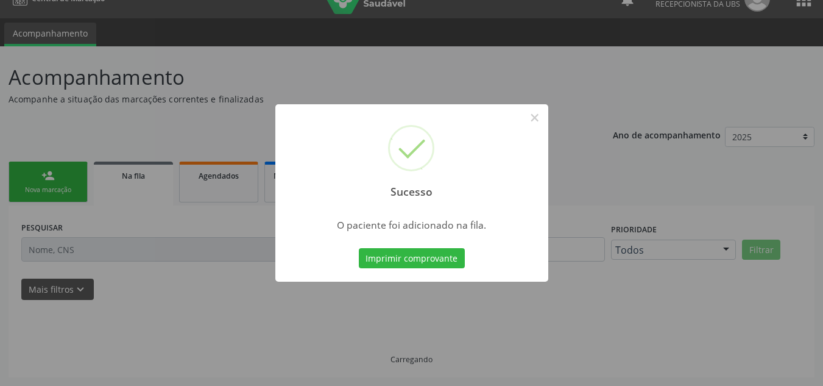
scroll to position [21, 0]
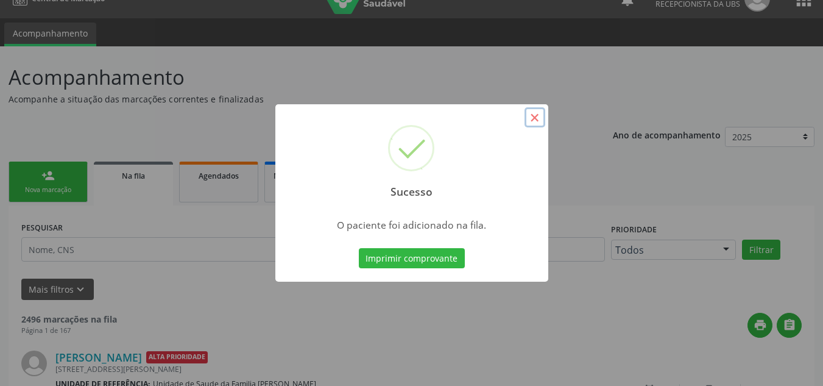
click at [533, 110] on button "×" at bounding box center [535, 117] width 21 height 21
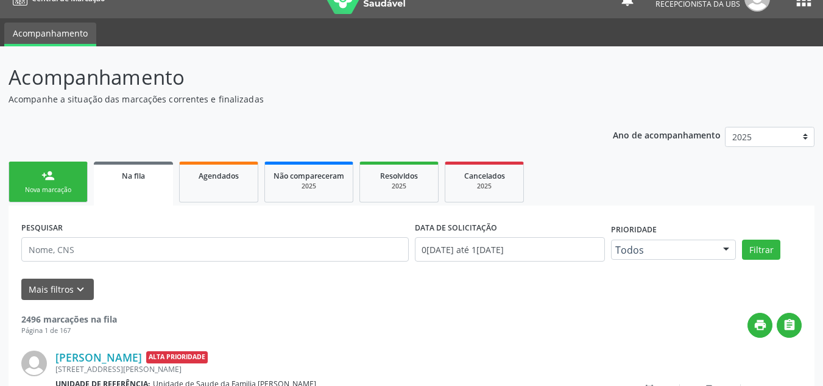
click at [47, 175] on div "person_add" at bounding box center [47, 175] width 13 height 13
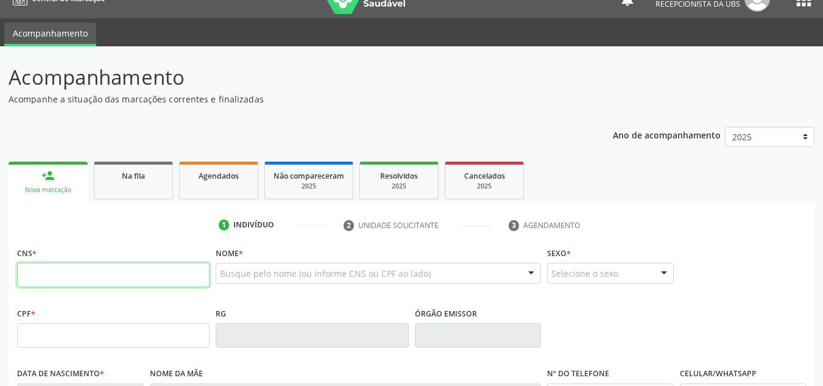
click at [57, 278] on input "text" at bounding box center [113, 275] width 193 height 24
type input "898 0062 2349 6658"
type input "122.076.865-07"
type input "30/09/2020"
type input "Naiane Soares"
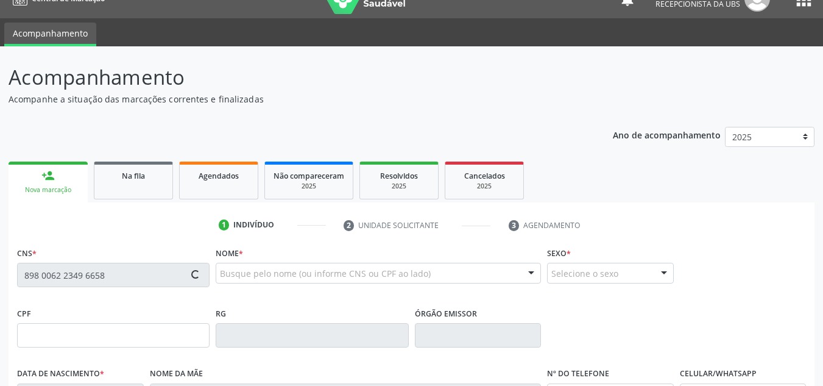
type input "(74) 99924-5383"
type input "329.713.438-04"
type input "S/N"
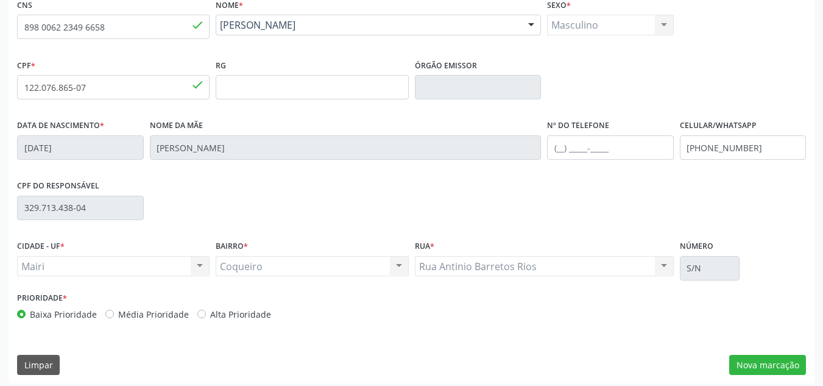
scroll to position [275, 0]
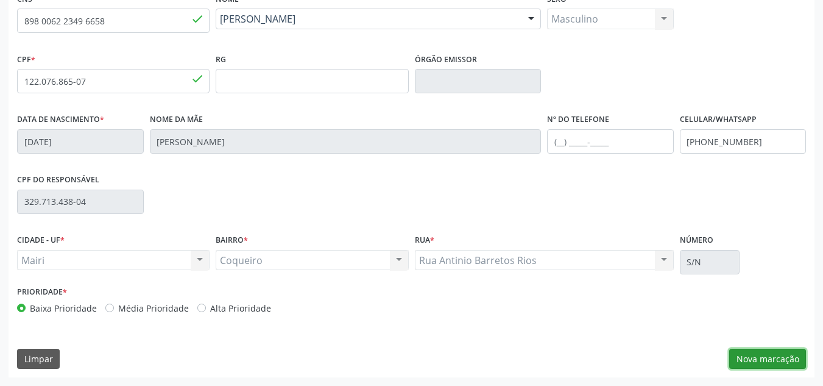
click at [762, 356] on button "Nova marcação" at bounding box center [767, 359] width 77 height 21
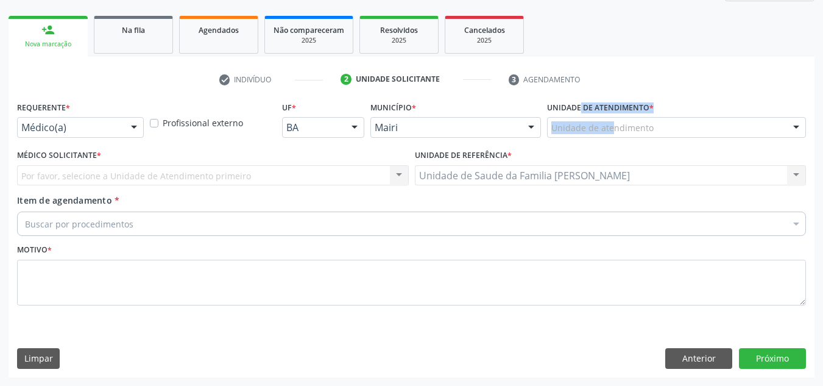
drag, startPoint x: 565, startPoint y: 116, endPoint x: 567, endPoint y: 127, distance: 11.1
click at [567, 127] on div "Unidade de atendimento * Unidade de atendimento Academia da Saude de Mairi Acad…" at bounding box center [676, 117] width 259 height 39
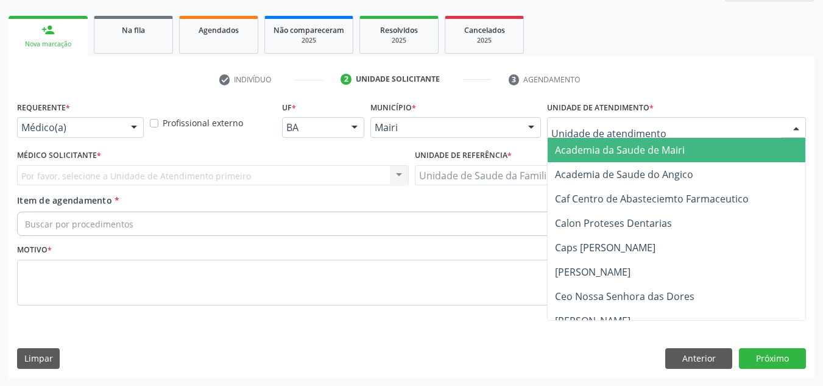
type input "J"
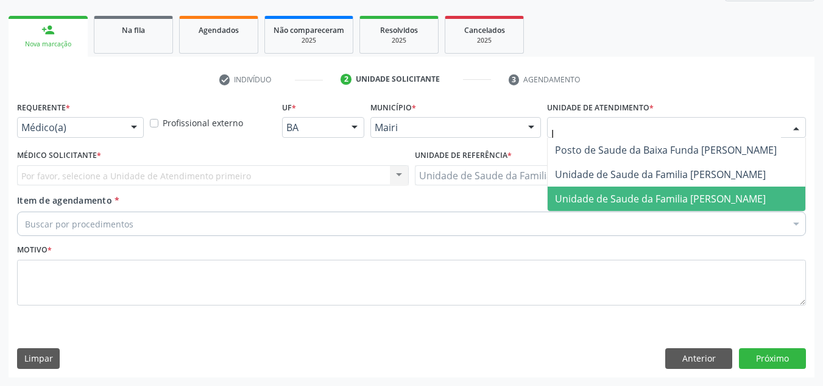
click at [596, 193] on span "Unidade de Saude da Familia [PERSON_NAME]" at bounding box center [660, 198] width 211 height 13
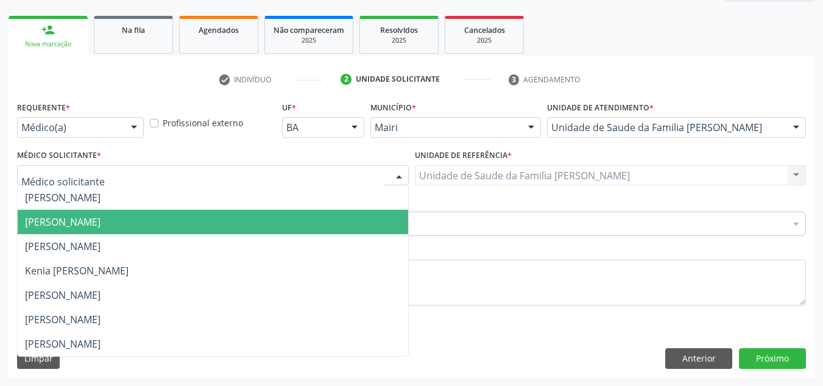
click at [101, 228] on span "[PERSON_NAME]" at bounding box center [63, 221] width 76 height 13
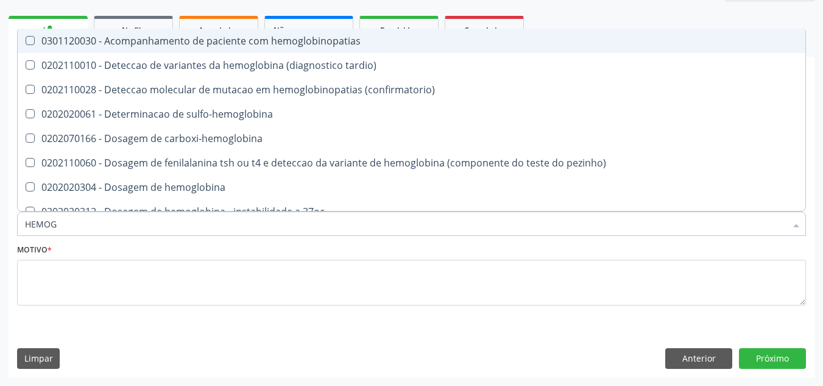
type input "HEMOGR"
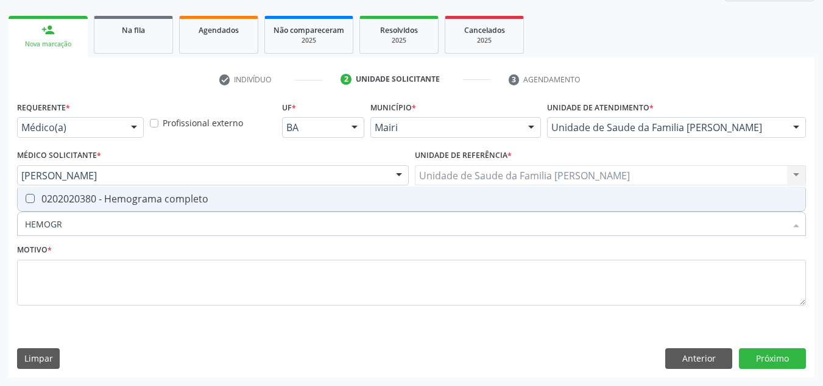
click at [100, 197] on div "0202020380 - Hemograma completo" at bounding box center [411, 199] width 773 height 10
checkbox completo "true"
type input "HEMOG"
checkbox completo "false"
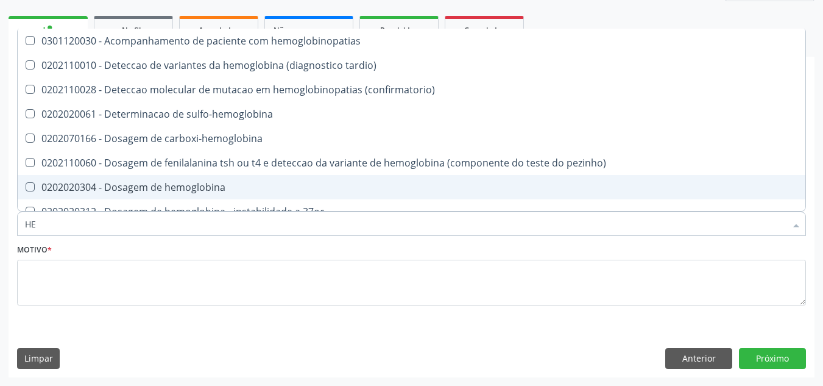
type input "H"
checkbox completo "false"
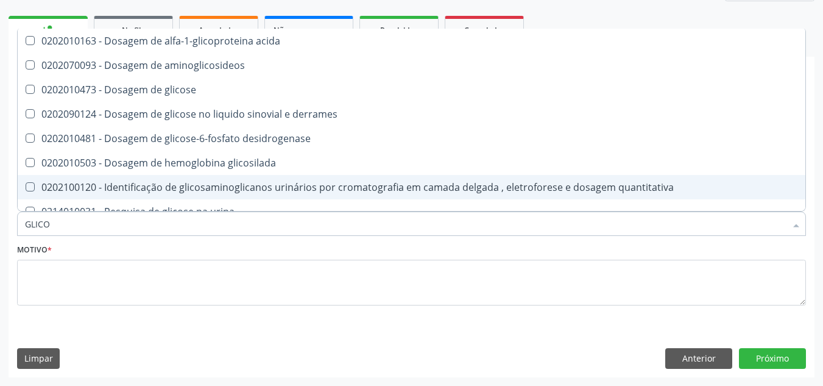
type input "GLICOS"
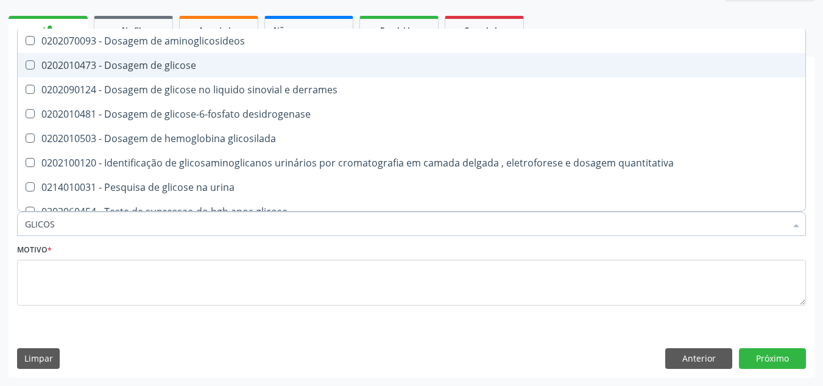
click at [122, 61] on div "0202010473 - Dosagem de glicose" at bounding box center [411, 65] width 773 height 10
checkbox glicose "true"
type input "GLICO"
checkbox glicose "false"
checkbox derrames "true"
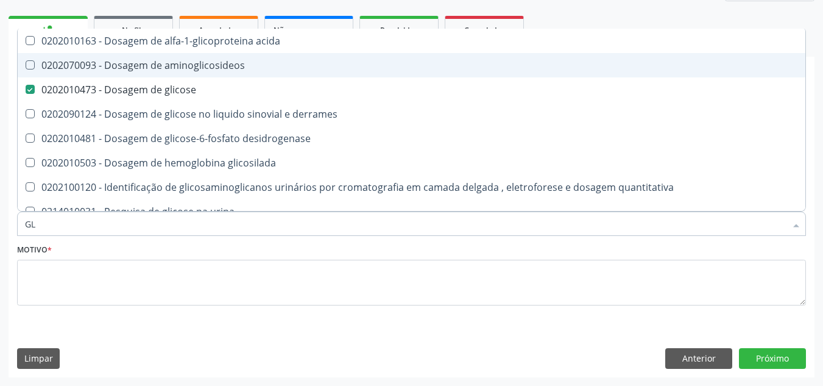
type input "G"
checkbox glicose "false"
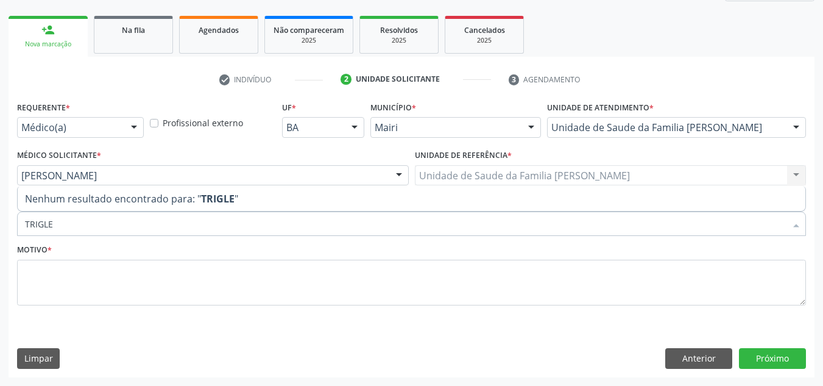
type input "TRIGL"
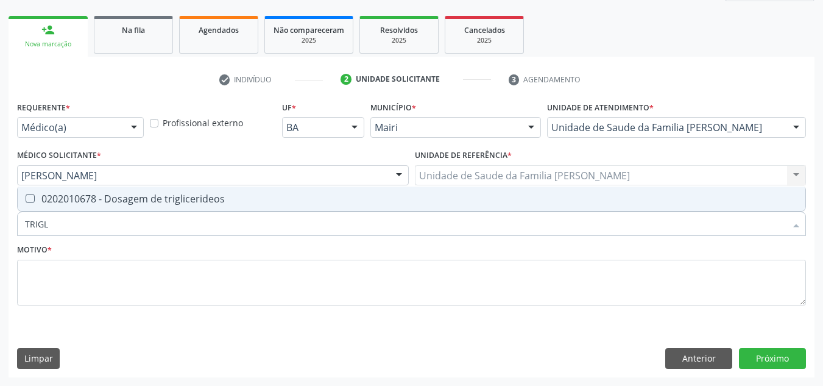
click at [140, 202] on div "0202010678 - Dosagem de triglicerideos" at bounding box center [411, 199] width 773 height 10
checkbox triglicerideos "true"
type input "TRIG"
checkbox triglicerideos "false"
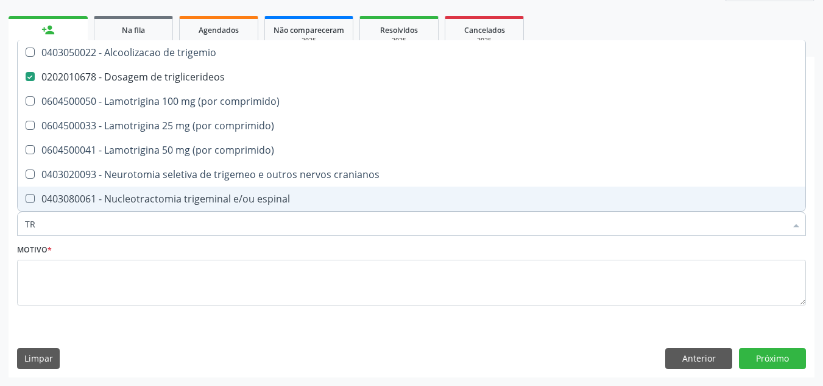
type input "T"
checkbox triglicerideos "false"
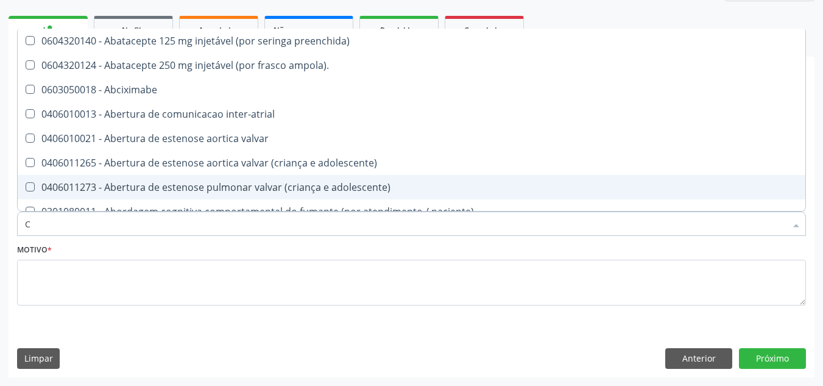
type input "CO"
checkbox comprimido\) "true"
checkbox osseo "true"
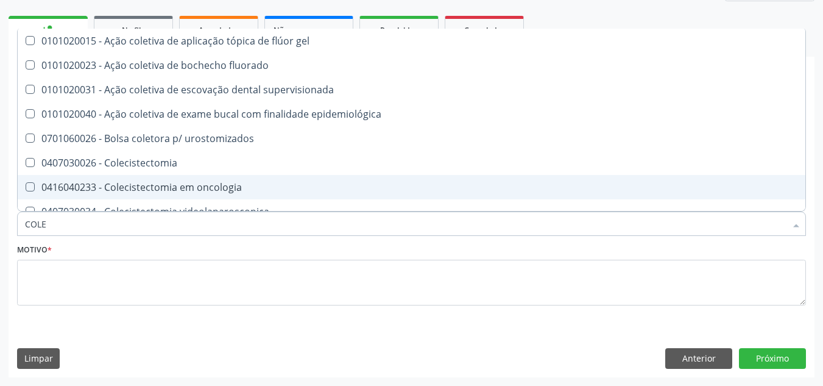
type input "COLES"
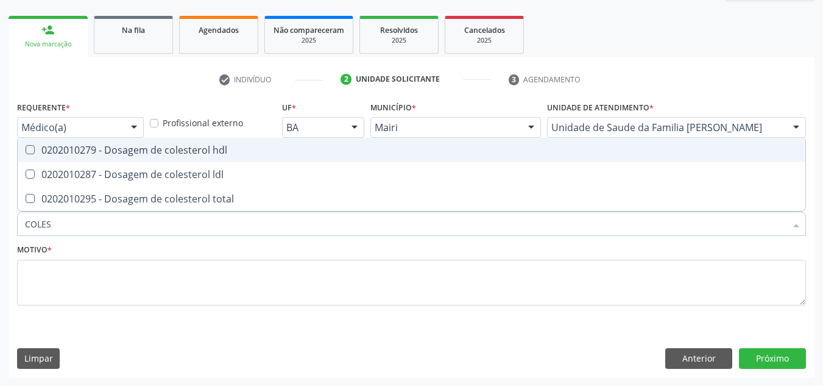
click at [107, 155] on div "0202010279 - Dosagem de colesterol hdl" at bounding box center [411, 150] width 773 height 10
checkbox hdl "true"
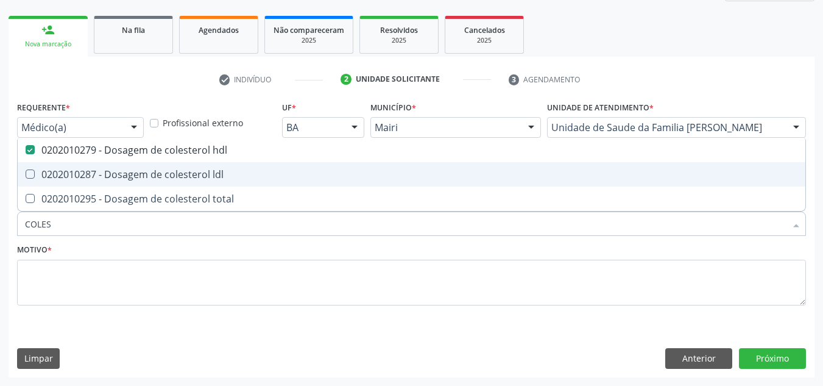
drag, startPoint x: 111, startPoint y: 170, endPoint x: 111, endPoint y: 180, distance: 9.7
click at [111, 171] on div "0202010287 - Dosagem de colesterol ldl" at bounding box center [411, 174] width 773 height 10
checkbox ldl "true"
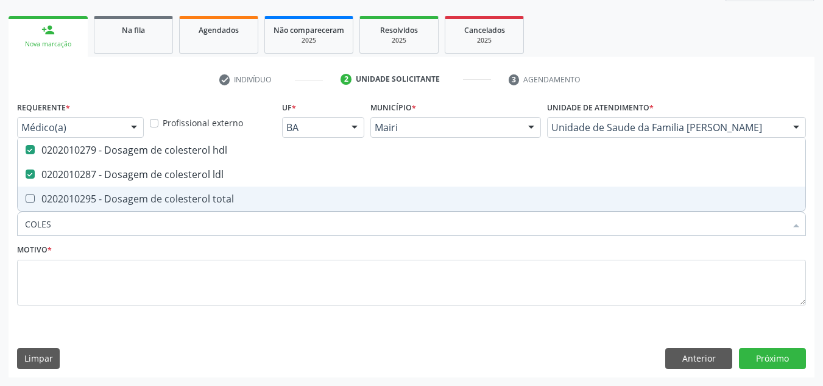
click at [114, 191] on span "0202010295 - Dosagem de colesterol total" at bounding box center [412, 198] width 788 height 24
checkbox total "true"
type input "COLE"
checkbox hdl "false"
checkbox ldl "false"
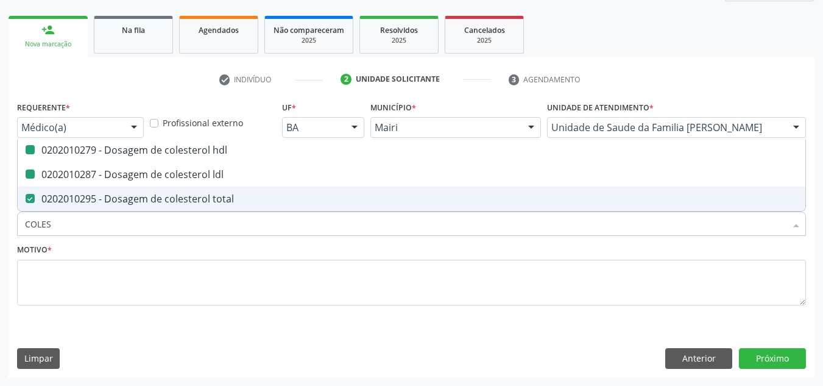
checkbox total "false"
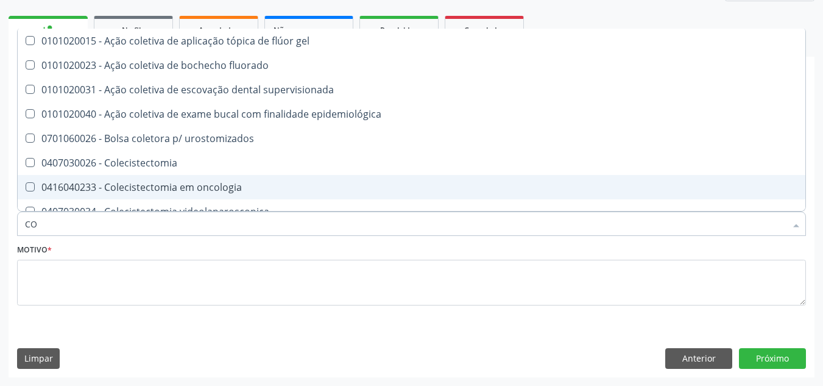
type input "C"
checkbox hdl "false"
checkbox ldl "false"
checkbox total "false"
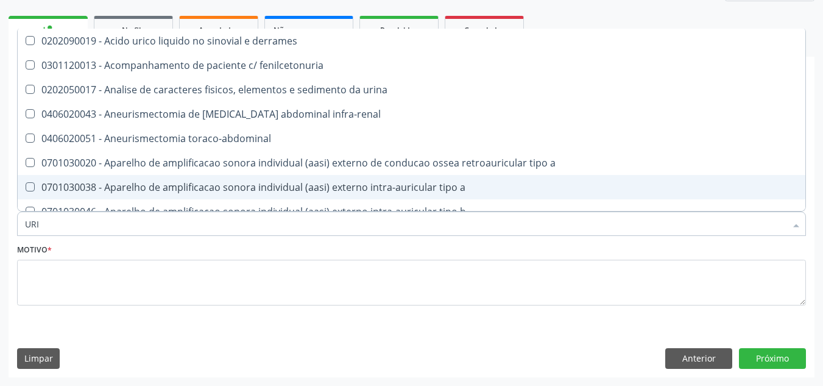
type input "URIN"
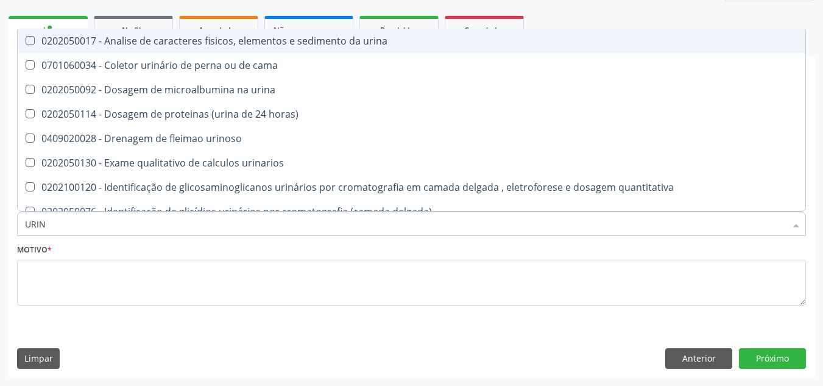
click at [274, 36] on div "0202050017 - Analise de caracteres fisicos, elementos e sedimento da urina" at bounding box center [411, 41] width 773 height 10
checkbox urina "true"
type input "URI"
checkbox urina "false"
checkbox urina "true"
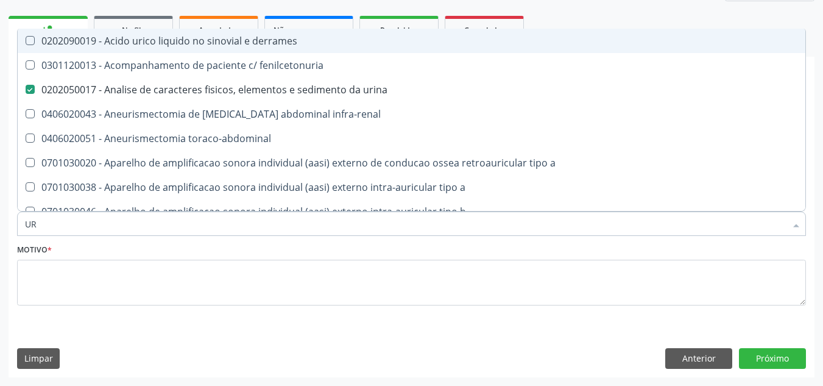
type input "U"
checkbox urina "false"
checkbox grama\) "false"
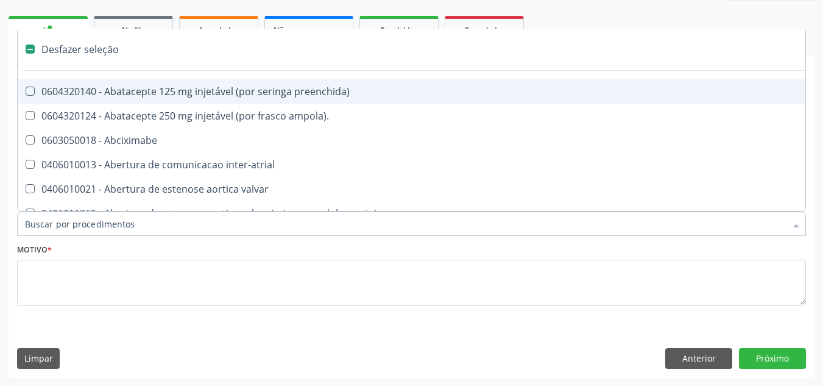
type input "F"
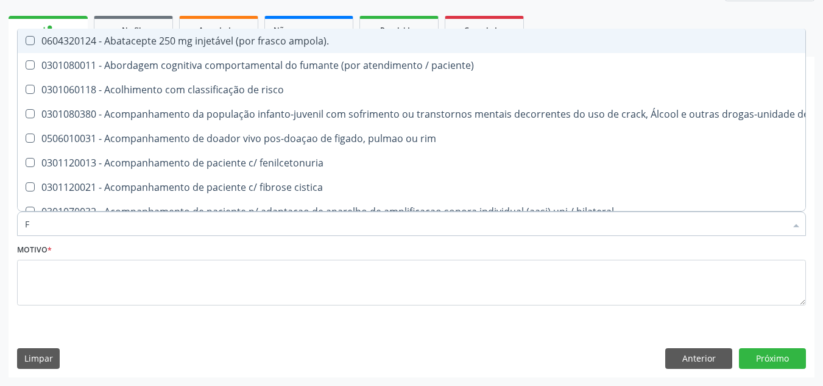
checkbox urina "true"
checkbox auditiva "false"
type input "FE"
checkbox urina "false"
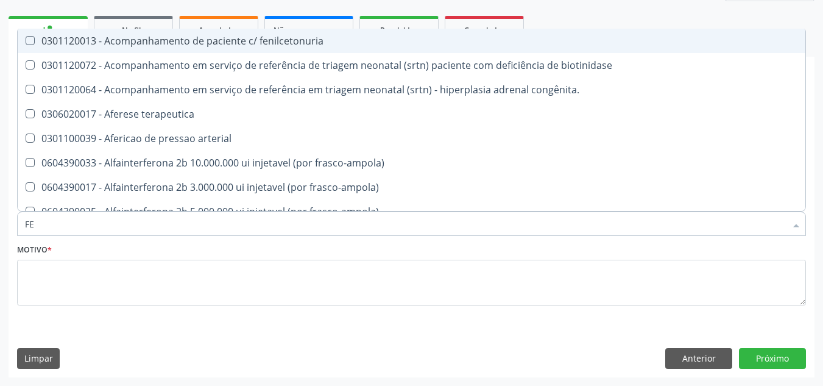
type input "FEZ"
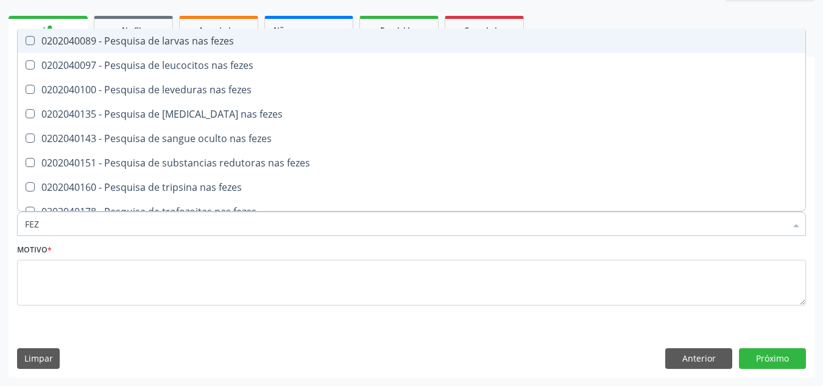
click at [207, 42] on div "0202040089 - Pesquisa de larvas nas fezes" at bounding box center [411, 41] width 773 height 10
checkbox fezes "true"
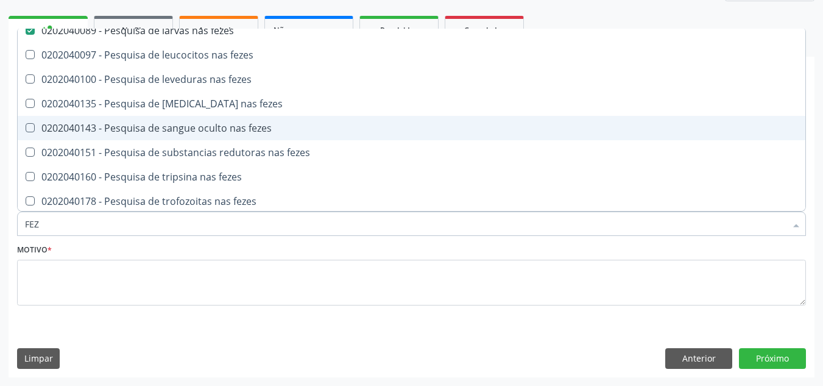
scroll to position [13, 0]
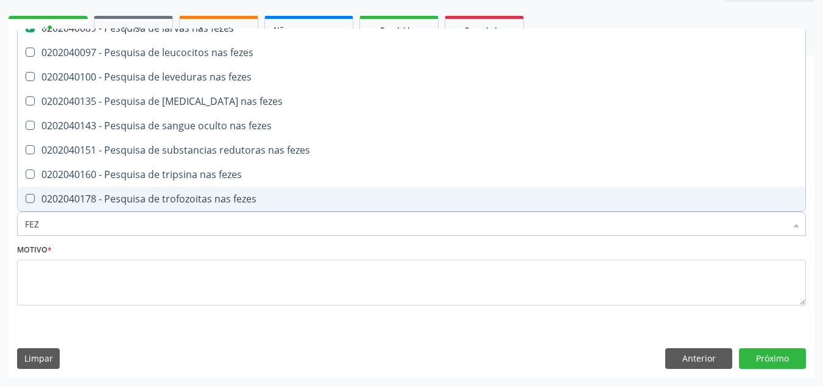
click at [208, 194] on div "0202040178 - Pesquisa de trofozoitas nas fezes" at bounding box center [411, 199] width 773 height 10
checkbox fezes "true"
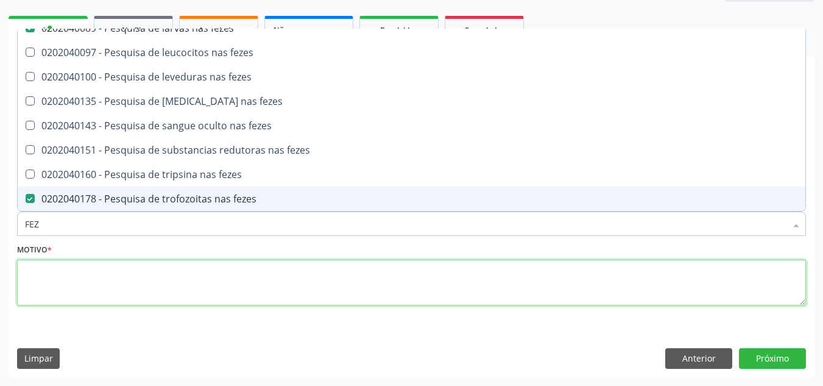
click at [88, 289] on textarea at bounding box center [411, 283] width 789 height 46
checkbox fezes "true"
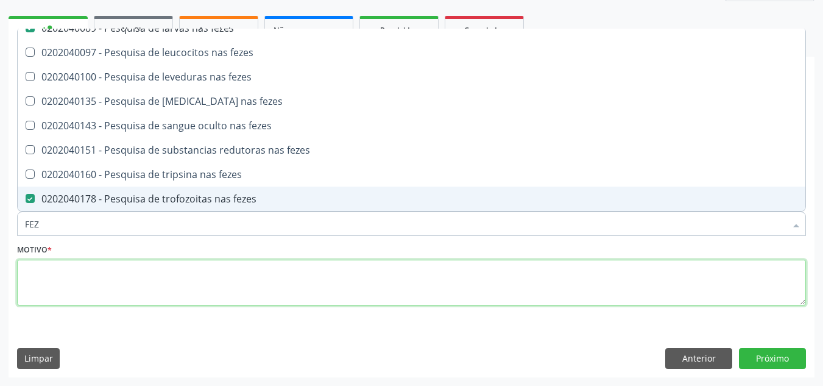
checkbox fezes "true"
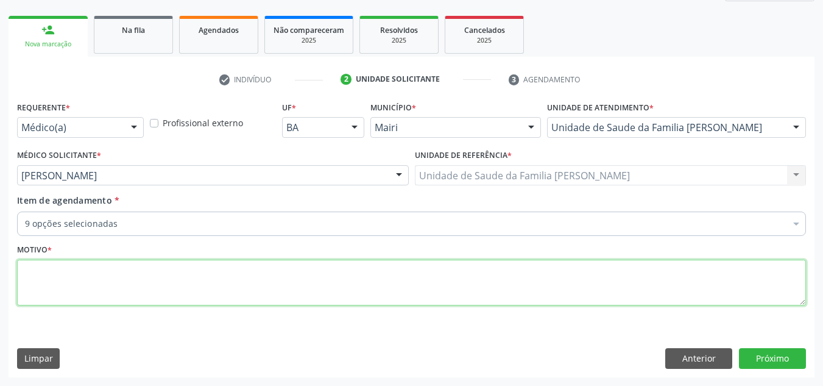
scroll to position [0, 0]
type textarea "AVALIACAO"
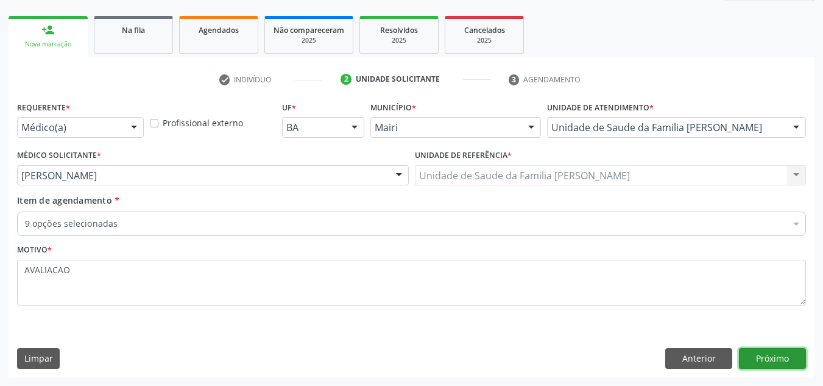
click at [782, 359] on button "Próximo" at bounding box center [772, 358] width 67 height 21
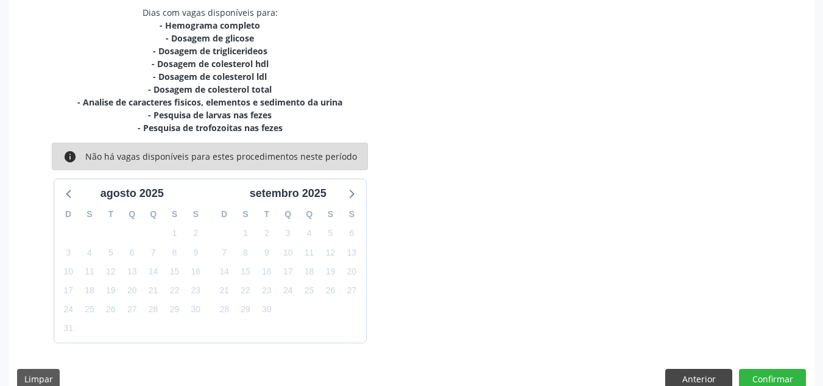
scroll to position [283, 0]
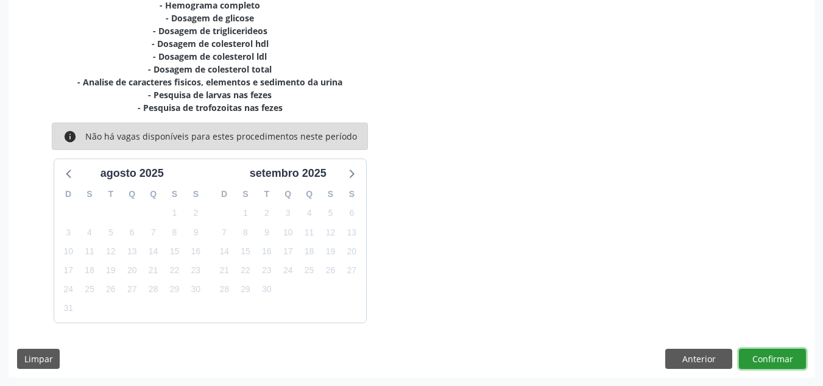
click at [777, 354] on button "Confirmar" at bounding box center [772, 359] width 67 height 21
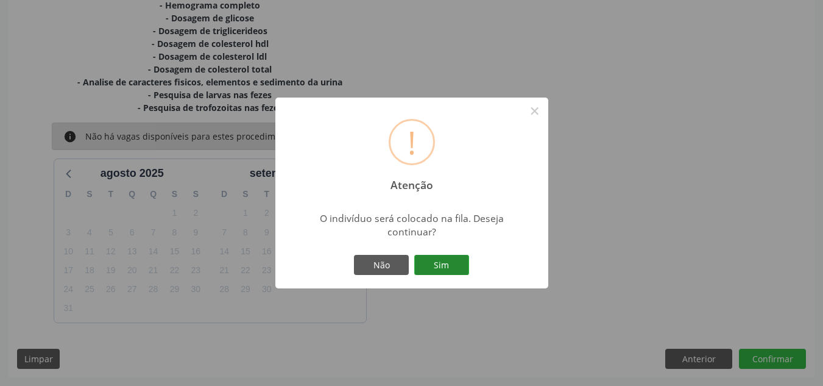
click at [447, 266] on button "Sim" at bounding box center [441, 265] width 55 height 21
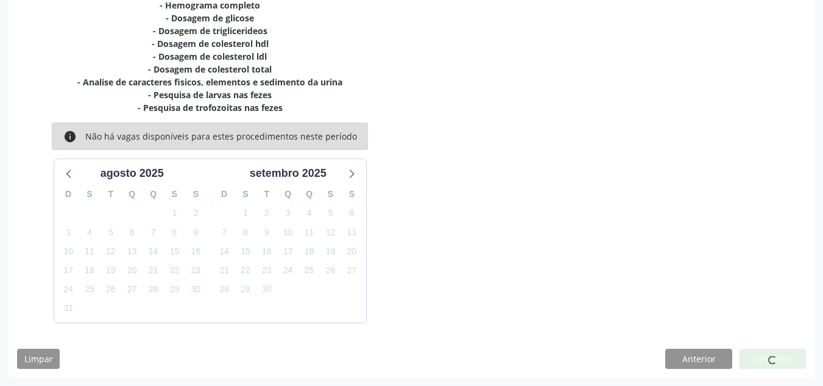
scroll to position [21, 0]
